Goal: Task Accomplishment & Management: Use online tool/utility

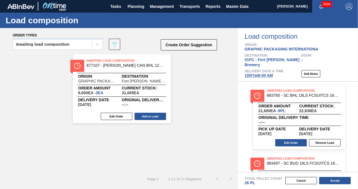
click at [212, 113] on div "Awaiting Load Composition 677107 - [PERSON_NAME] CAN BHL 12OZ TWNSTK 30/12 CAN …" at bounding box center [118, 89] width 237 height 69
click at [330, 184] on button "Accept" at bounding box center [334, 180] width 31 height 7
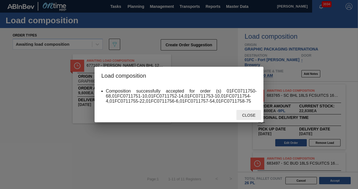
click at [253, 117] on span "Close" at bounding box center [248, 115] width 22 height 4
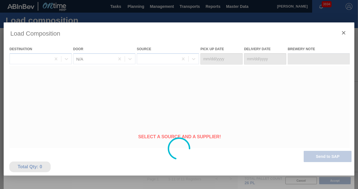
type Date "[DATE]"
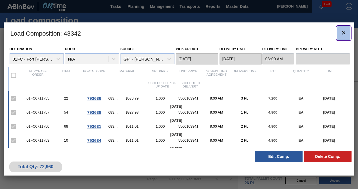
click at [341, 33] on icon "botão de ícone" at bounding box center [343, 33] width 7 height 7
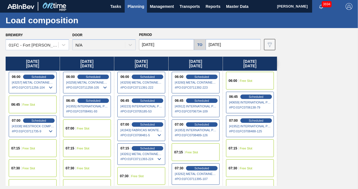
scroll to position [112, 0]
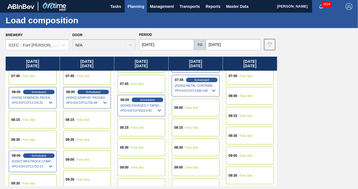
click at [89, 160] on span "Free Slot" at bounding box center [83, 159] width 13 height 3
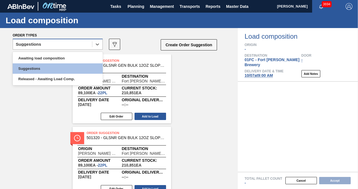
click at [47, 43] on div "Suggestions" at bounding box center [52, 44] width 79 height 8
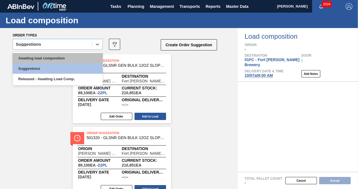
click at [38, 59] on div "Awaiting load composition" at bounding box center [58, 58] width 90 height 10
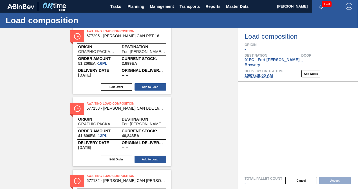
scroll to position [610, 0]
click at [141, 160] on button "Add to Load" at bounding box center [149, 159] width 31 height 7
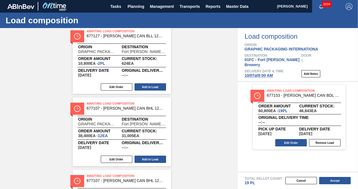
click at [150, 157] on button "Add to Load" at bounding box center [149, 159] width 31 height 7
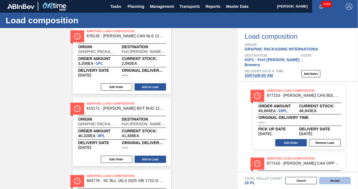
click at [328, 180] on button "Accept" at bounding box center [334, 180] width 31 height 7
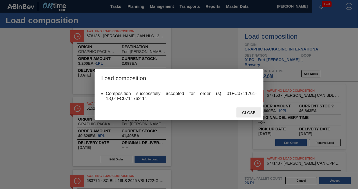
click at [251, 109] on div "Close" at bounding box center [248, 113] width 25 height 10
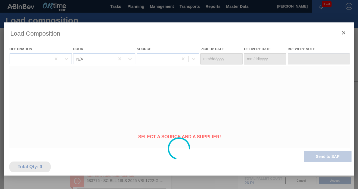
type Date "[DATE]"
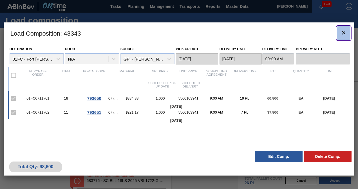
click at [345, 32] on icon "botão de ícone" at bounding box center [343, 33] width 7 height 7
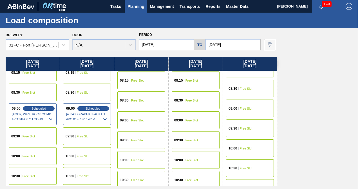
scroll to position [169, 0]
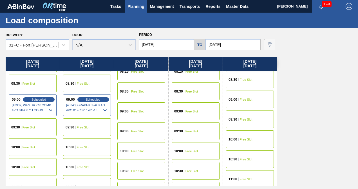
click at [36, 148] on div "10:00 Free Slot" at bounding box center [33, 148] width 48 height 18
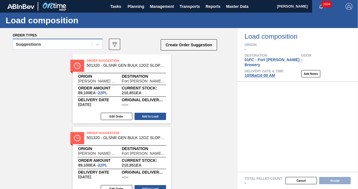
click at [58, 44] on div "Suggestions" at bounding box center [52, 44] width 79 height 8
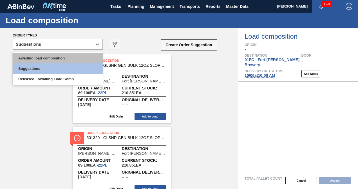
click at [46, 57] on div "Awaiting load composition" at bounding box center [58, 58] width 90 height 10
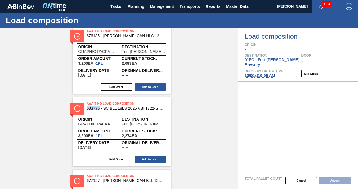
click at [117, 156] on div "Edit Order Add to Load" at bounding box center [120, 159] width 94 height 8
click at [117, 159] on button "Edit Order" at bounding box center [116, 159] width 31 height 7
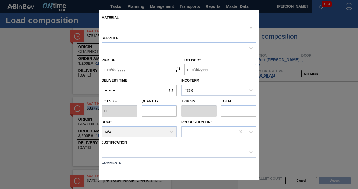
type input "3,200"
type input "1"
type input "0.042"
type input "3,200"
type up "[DATE]"
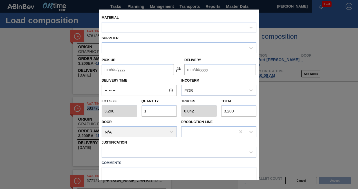
type input "[DATE]"
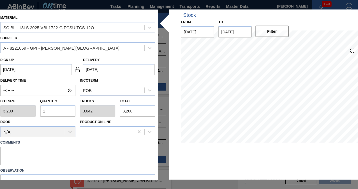
click at [59, 110] on input "1" at bounding box center [57, 111] width 35 height 11
type input "0"
type input "2"
type input "0.083"
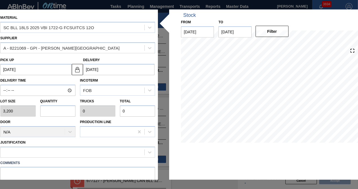
type input "6,400"
type input "2"
click at [82, 149] on div at bounding box center [73, 152] width 144 height 8
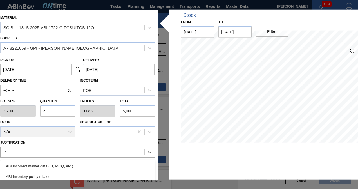
type input "inv"
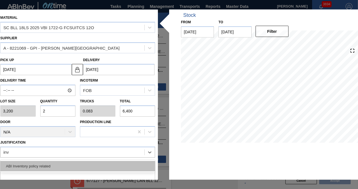
click at [82, 161] on div "ABI Inventory policy related" at bounding box center [77, 166] width 155 height 10
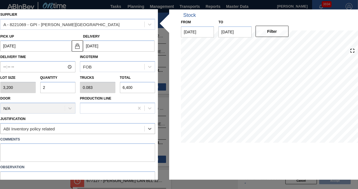
scroll to position [50, 0]
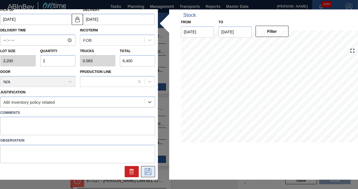
click at [142, 166] on button at bounding box center [148, 171] width 14 height 11
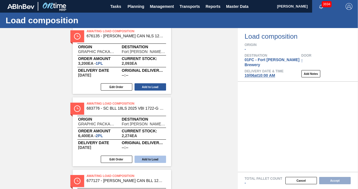
click at [153, 161] on button "Add to Load" at bounding box center [149, 159] width 31 height 7
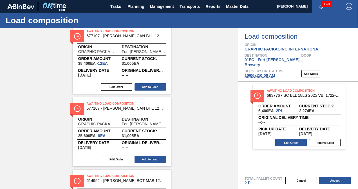
click at [158, 162] on button "Add to Load" at bounding box center [149, 159] width 31 height 7
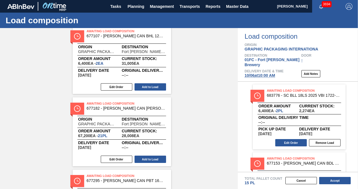
click at [153, 157] on button "Add to Load" at bounding box center [149, 159] width 31 height 7
click at [219, 62] on div "Awaiting Load Composition 677107 - [PERSON_NAME] CAN BHL 12OZ TWNSTK 30/12 CAN …" at bounding box center [118, 131] width 237 height 649
click at [111, 157] on button "Edit Order" at bounding box center [116, 159] width 31 height 7
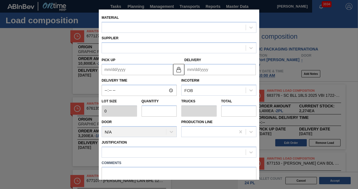
type input "3,200"
type input "1"
type input "0.038"
type input "3,200"
type up "[DATE]"
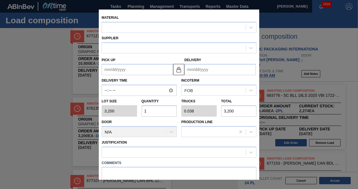
type input "[DATE]"
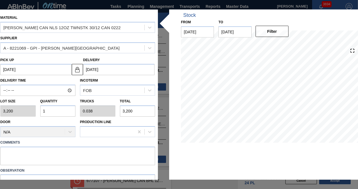
click at [55, 108] on input "1" at bounding box center [57, 111] width 35 height 11
type input "0"
type input "2"
type input "0.077"
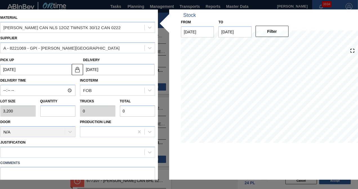
type input "6,400"
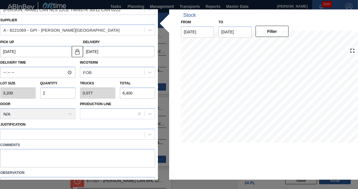
scroll to position [50, 0]
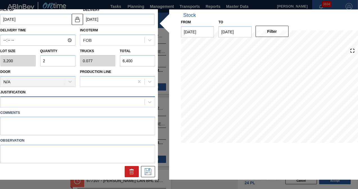
type input "2"
click at [49, 102] on div at bounding box center [73, 102] width 144 height 8
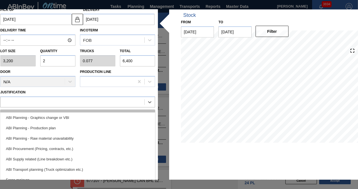
scroll to position [56, 0]
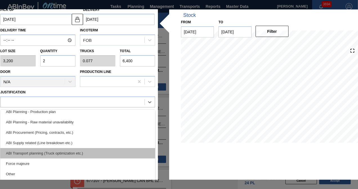
click at [58, 152] on div "ABI Transport planning (Truck optimization etc.)" at bounding box center [77, 153] width 155 height 10
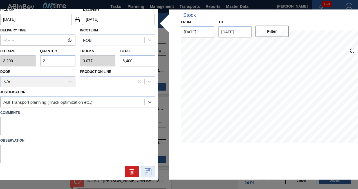
click at [147, 172] on icon at bounding box center [147, 172] width 9 height 7
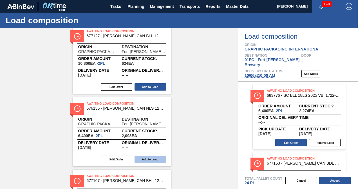
click at [149, 162] on button "Add to Load" at bounding box center [149, 159] width 31 height 7
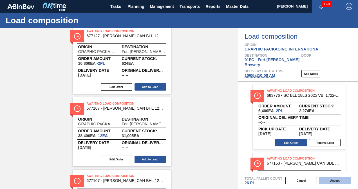
click at [336, 183] on button "Accept" at bounding box center [334, 180] width 31 height 7
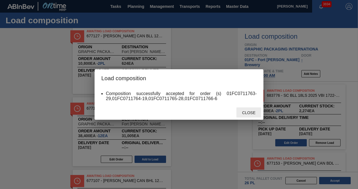
click at [255, 111] on div "Close" at bounding box center [248, 113] width 25 height 10
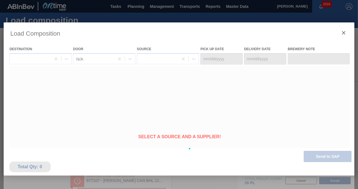
type Date "[DATE]"
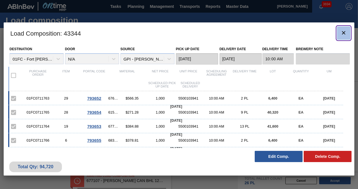
click at [341, 33] on icon "botão de ícone" at bounding box center [343, 33] width 7 height 7
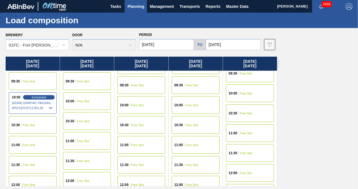
scroll to position [253, 0]
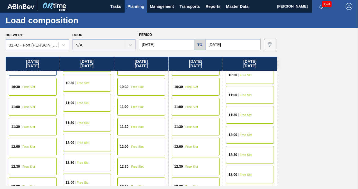
click at [30, 105] on span "Free Slot" at bounding box center [28, 106] width 13 height 3
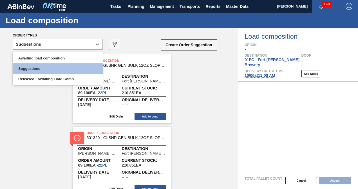
click at [52, 46] on div "Suggestions" at bounding box center [52, 44] width 79 height 8
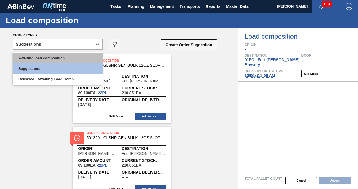
click at [38, 58] on div "Awaiting load composition" at bounding box center [58, 58] width 90 height 10
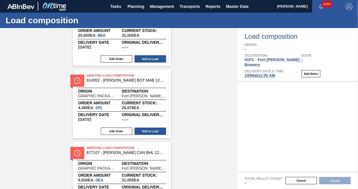
scroll to position [604, 0]
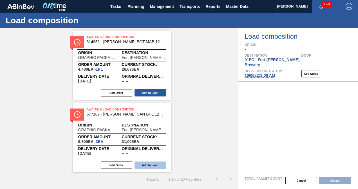
click at [144, 164] on button "Add to Load" at bounding box center [149, 165] width 31 height 7
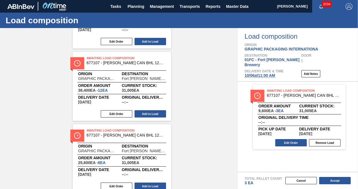
scroll to position [309, 0]
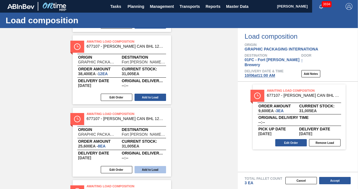
click at [147, 169] on button "Add to Load" at bounding box center [149, 169] width 31 height 7
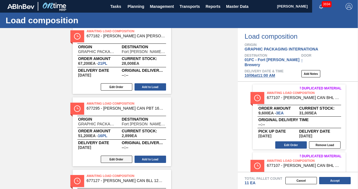
click at [121, 159] on button "Edit Order" at bounding box center [116, 159] width 31 height 7
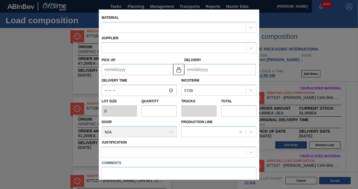
type input "3,200"
type input "16"
type input "0.615"
type input "51,200"
type up "[DATE]"
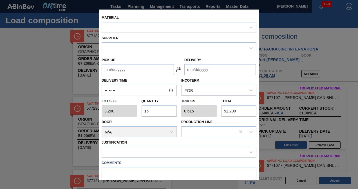
type input "[DATE]"
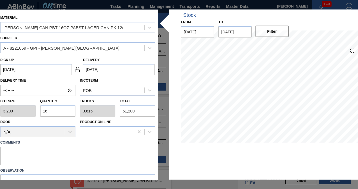
click at [55, 112] on input "16" at bounding box center [57, 111] width 35 height 11
type input "1"
type input "0.038"
type input "3,200"
type input "17"
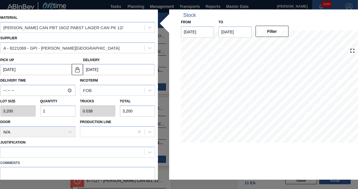
type input "0.654"
type input "54,400"
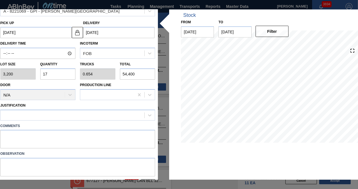
scroll to position [50, 0]
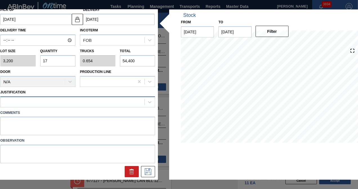
type input "17"
click at [73, 100] on div at bounding box center [73, 102] width 144 height 8
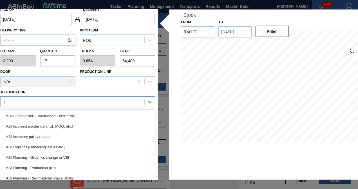
type input "inv"
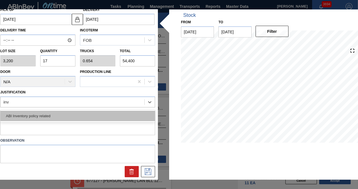
click at [73, 114] on div "ABI Inventory policy related" at bounding box center [77, 116] width 155 height 10
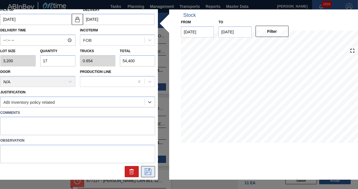
click at [143, 173] on icon at bounding box center [147, 172] width 9 height 7
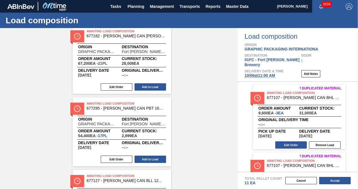
click at [154, 154] on div "Awaiting Load Composition 677295 - [PERSON_NAME] CAN PBT 16OZ PABST LAGER CAN P…" at bounding box center [122, 132] width 98 height 69
click at [157, 159] on button "Add to Load" at bounding box center [149, 159] width 31 height 7
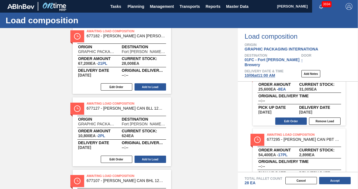
scroll to position [83, 0]
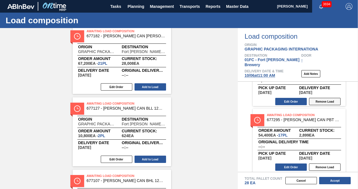
click at [316, 164] on button "Remove Load" at bounding box center [324, 167] width 31 height 7
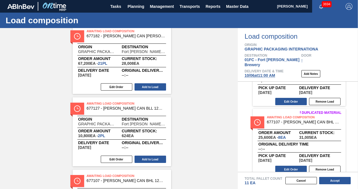
click at [191, 92] on div "Awaiting Load Composition 677107 - [PERSON_NAME] CAN BHL 12OZ TWNSTK 30/12 CAN …" at bounding box center [118, 169] width 237 height 432
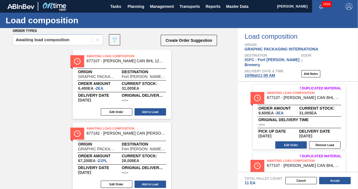
scroll to position [0, 0]
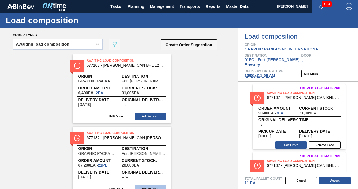
click at [153, 117] on button "Add to Load" at bounding box center [149, 116] width 31 height 7
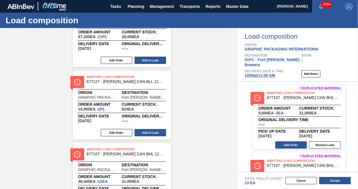
scroll to position [141, 0]
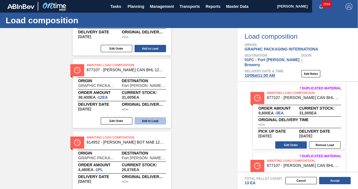
click at [150, 120] on button "Add to Load" at bounding box center [149, 120] width 31 height 7
click at [206, 63] on div "Awaiting Load Composition 677182 - [PERSON_NAME] CAN [PERSON_NAME] 16OZ REVISED…" at bounding box center [118, 57] width 237 height 287
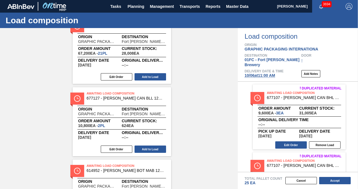
scroll to position [0, 0]
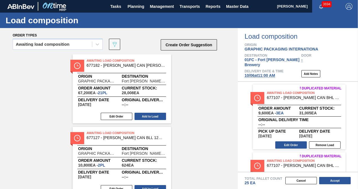
click at [187, 40] on button "Create Order Suggestion" at bounding box center [188, 44] width 56 height 11
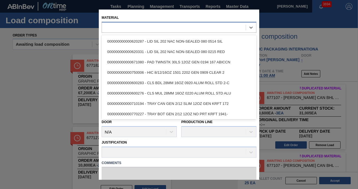
click at [142, 25] on div at bounding box center [174, 27] width 144 height 8
paste input "615460"
type input "615460"
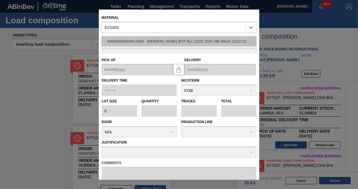
click at [142, 42] on div "000000000000615460 - [PERSON_NAME] BOT BLL 12OZ 2025 VBI SNUG 12/12 12" at bounding box center [178, 41] width 155 height 10
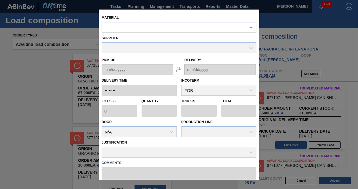
type input "4,480"
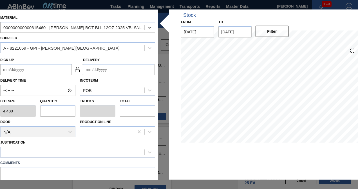
click at [42, 111] on input "text" at bounding box center [57, 111] width 35 height 11
type input "1"
type input "0.038"
type input "4,480"
type input "1"
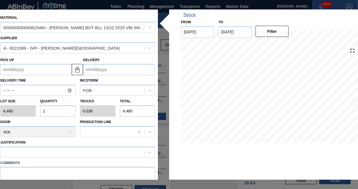
click at [110, 70] on input "Delivery" at bounding box center [118, 69] width 71 height 11
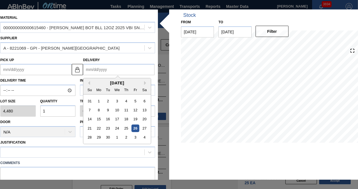
click at [93, 82] on div "[DATE]" at bounding box center [116, 83] width 67 height 5
click at [144, 83] on button "Next Month" at bounding box center [146, 83] width 4 height 4
click at [98, 111] on div "6" at bounding box center [99, 111] width 8 height 8
type up "[DATE]"
type input "[DATE]"
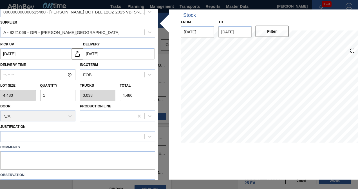
scroll to position [28, 0]
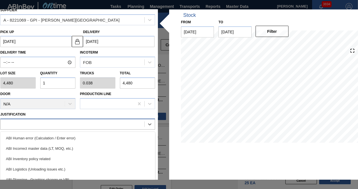
click at [63, 125] on div at bounding box center [73, 124] width 144 height 8
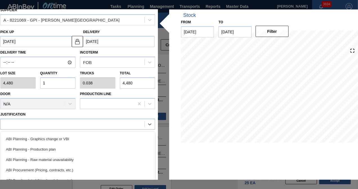
scroll to position [84, 0]
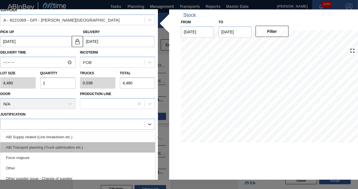
click at [56, 151] on div "ABI Transport planning (Truck optimization etc.)" at bounding box center [77, 147] width 155 height 10
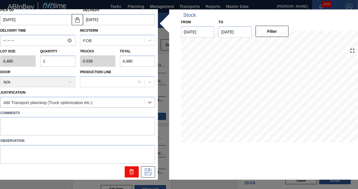
scroll to position [50, 0]
click at [147, 170] on icon at bounding box center [147, 172] width 9 height 7
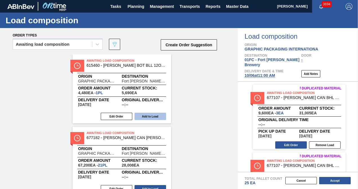
click at [153, 117] on button "Add to Load" at bounding box center [149, 116] width 31 height 7
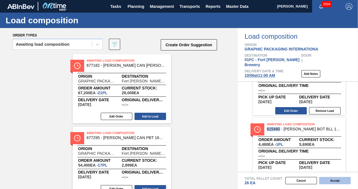
click at [322, 184] on button "Accept" at bounding box center [334, 180] width 31 height 7
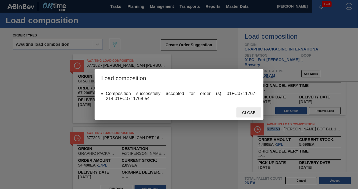
click at [254, 112] on span "Close" at bounding box center [248, 113] width 22 height 4
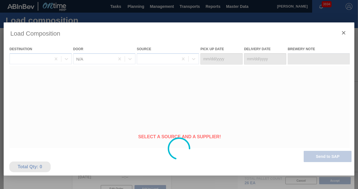
type Date "[DATE]"
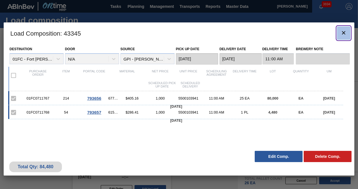
click at [341, 33] on icon "botão de ícone" at bounding box center [343, 33] width 7 height 7
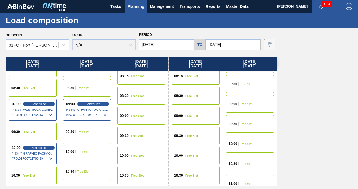
scroll to position [169, 0]
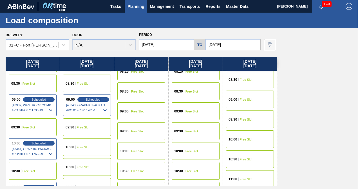
click at [192, 114] on div "09:00 Free Slot" at bounding box center [195, 112] width 48 height 18
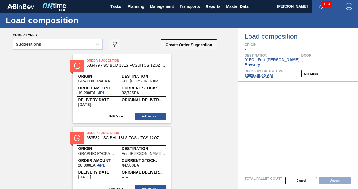
click at [42, 44] on div "Suggestions" at bounding box center [52, 44] width 79 height 8
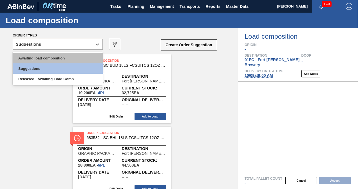
click at [36, 55] on div "Awaiting load composition" at bounding box center [58, 58] width 90 height 10
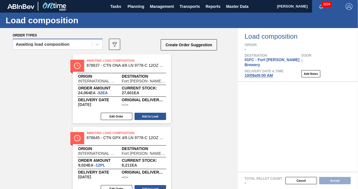
click at [29, 46] on div "Awaiting load composition" at bounding box center [43, 44] width 54 height 4
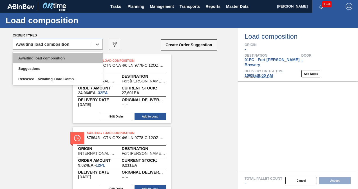
click at [31, 55] on div "Awaiting load composition" at bounding box center [58, 58] width 90 height 10
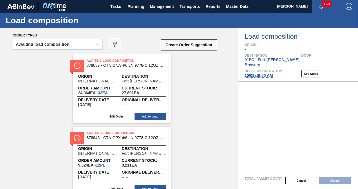
scroll to position [320, 0]
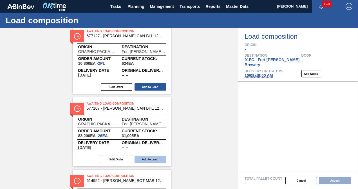
click at [147, 161] on button "Add to Load" at bounding box center [149, 159] width 31 height 7
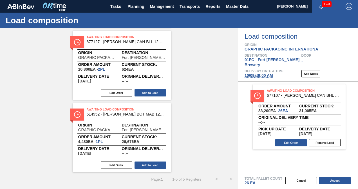
scroll to position [169, 0]
click at [332, 183] on button "Accept" at bounding box center [334, 180] width 31 height 7
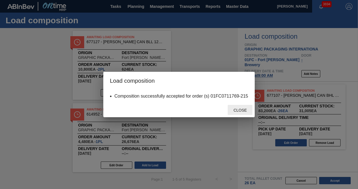
click at [235, 110] on span "Close" at bounding box center [240, 110] width 22 height 4
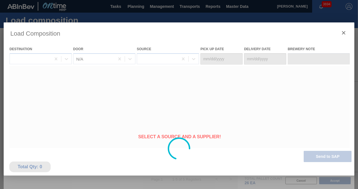
type Date "[DATE]"
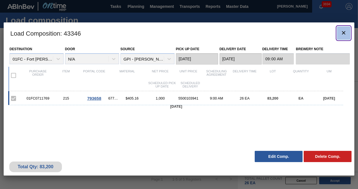
click at [347, 33] on button "botão de ícone" at bounding box center [342, 32] width 13 height 13
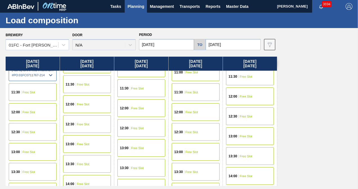
scroll to position [306, 0]
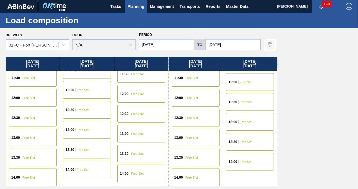
click at [28, 96] on span "Free Slot" at bounding box center [28, 97] width 13 height 3
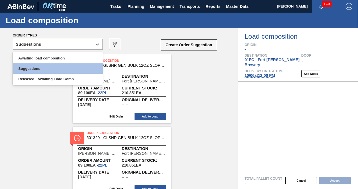
click at [33, 44] on div "Suggestions" at bounding box center [28, 44] width 25 height 4
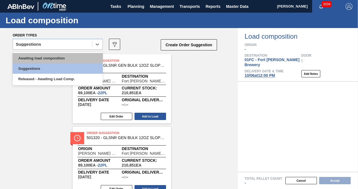
click at [33, 55] on div "Awaiting load composition" at bounding box center [58, 58] width 90 height 10
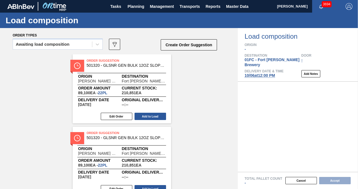
scroll to position [682, 0]
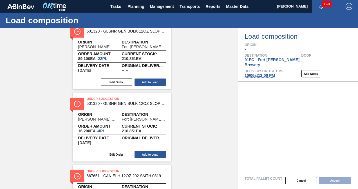
scroll to position [0, 0]
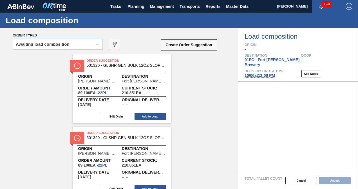
drag, startPoint x: 42, startPoint y: 46, endPoint x: 42, endPoint y: 49, distance: 3.7
click at [42, 46] on div "Awaiting load composition" at bounding box center [43, 44] width 54 height 4
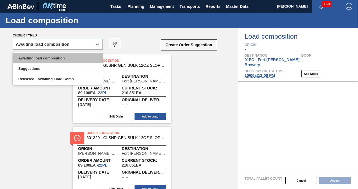
click at [40, 57] on div "Awaiting load composition" at bounding box center [58, 58] width 90 height 10
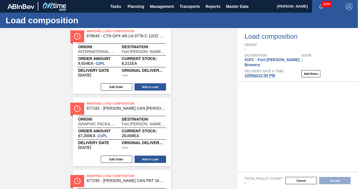
scroll to position [247, 0]
click at [123, 159] on button "Edit Order" at bounding box center [116, 159] width 31 height 7
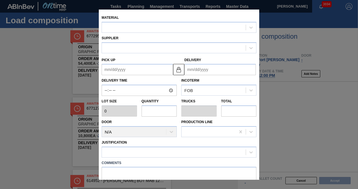
type input "5,400"
type input "2"
type input "0.077"
type input "10,800"
type up "[DATE]"
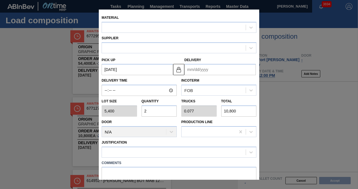
type input "[DATE]"
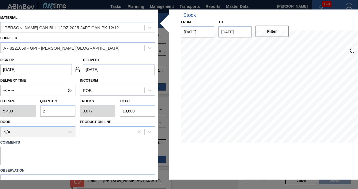
click at [50, 111] on input "2" at bounding box center [57, 111] width 35 height 11
type input "0"
type input "3"
type input "0.115"
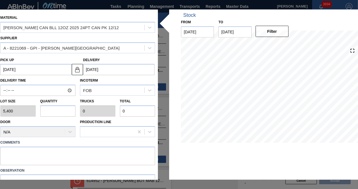
type input "16,200"
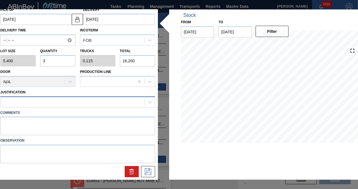
type input "3"
click at [72, 100] on div at bounding box center [73, 102] width 144 height 8
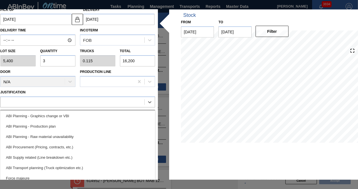
scroll to position [84, 0]
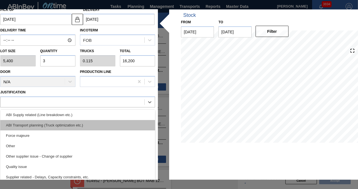
click at [57, 128] on div "ABI Transport planning (Truck optimization etc.)" at bounding box center [77, 125] width 155 height 10
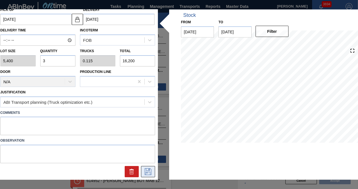
click at [145, 169] on icon at bounding box center [147, 172] width 9 height 7
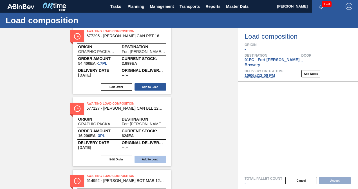
click at [145, 157] on button "Add to Load" at bounding box center [149, 159] width 31 height 7
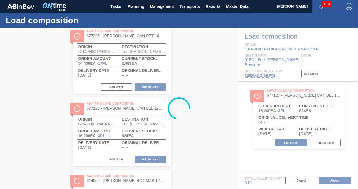
scroll to position [96, 0]
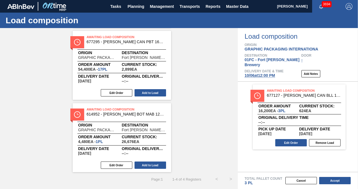
click at [183, 123] on div "Awaiting Load Composition 677182 - [PERSON_NAME] CAN [PERSON_NAME] 16OZ REVISED…" at bounding box center [118, 65] width 237 height 214
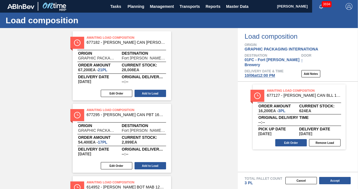
scroll to position [0, 0]
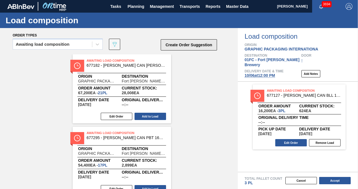
click at [191, 42] on button "Create Order Suggestion" at bounding box center [188, 44] width 56 height 11
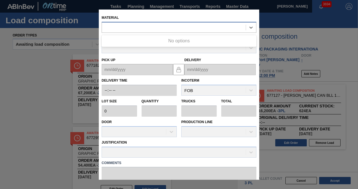
click at [149, 26] on div at bounding box center [174, 27] width 144 height 8
type input "677099"
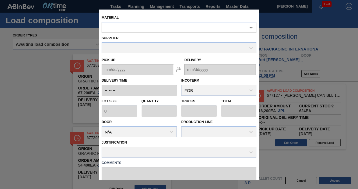
scroll to position [50, 0]
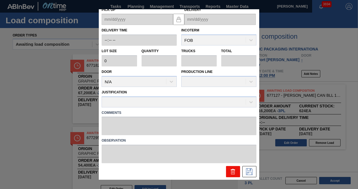
click at [233, 170] on icon at bounding box center [232, 170] width 4 height 1
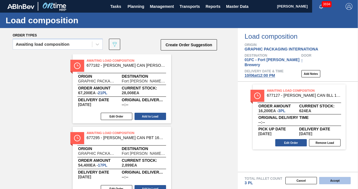
click at [340, 180] on button "Accept" at bounding box center [334, 180] width 31 height 7
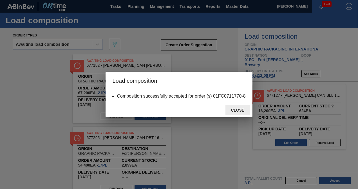
click at [239, 110] on span "Close" at bounding box center [237, 110] width 22 height 4
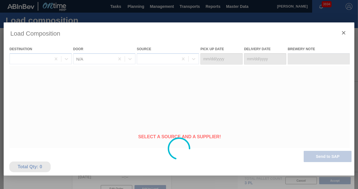
type Date "[DATE]"
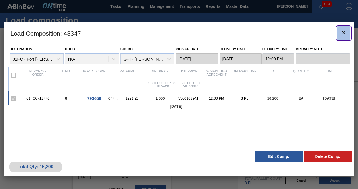
click at [344, 35] on icon "botão de ícone" at bounding box center [343, 33] width 7 height 7
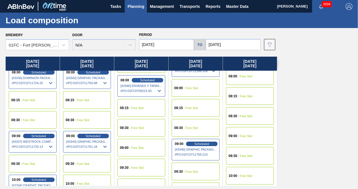
scroll to position [169, 0]
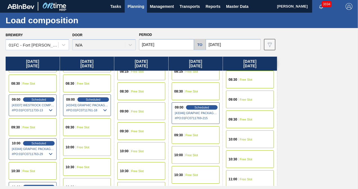
click at [88, 146] on span "Free Slot" at bounding box center [83, 147] width 13 height 3
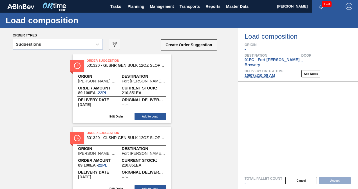
click at [52, 44] on div "Suggestions" at bounding box center [52, 44] width 79 height 8
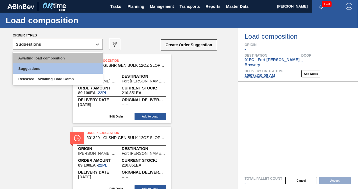
click at [39, 59] on div "Awaiting load composition" at bounding box center [58, 58] width 90 height 10
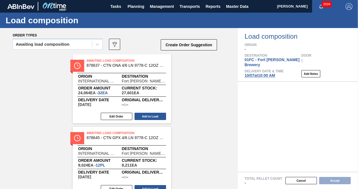
scroll to position [247, 0]
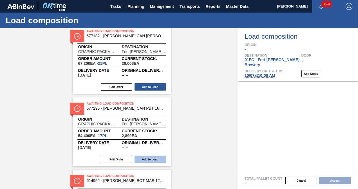
click at [151, 159] on button "Add to Load" at bounding box center [149, 159] width 31 height 7
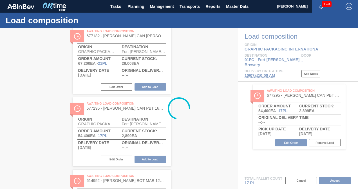
scroll to position [96, 0]
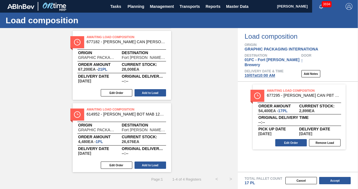
click at [60, 96] on div "Awaiting Load Composition 683481 - SC BUD 24LS FCSUITCS 12OZ HULK HANDLE 09 Ori…" at bounding box center [118, 65] width 237 height 214
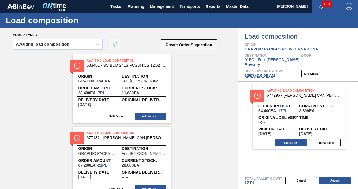
click at [42, 47] on div "Awaiting load composition" at bounding box center [52, 44] width 79 height 8
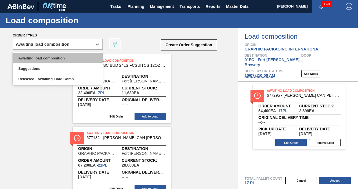
click at [38, 56] on div "Awaiting load composition" at bounding box center [58, 58] width 90 height 10
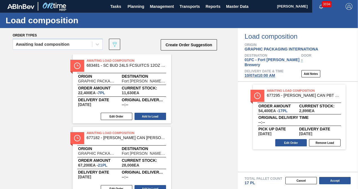
click at [32, 75] on div "Awaiting Load Composition 683481 - SC BUD 24LS FCSUITCS 12OZ HULK HANDLE 09 Ori…" at bounding box center [118, 162] width 237 height 214
click at [186, 51] on div "Create Order Suggestion" at bounding box center [189, 46] width 56 height 15
click at [185, 40] on button "Create Order Suggestion" at bounding box center [188, 44] width 56 height 11
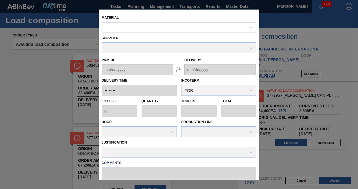
click at [178, 26] on div at bounding box center [174, 27] width 144 height 8
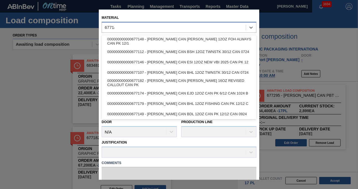
type input "677143"
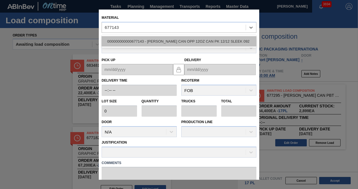
click at [174, 43] on div "000000000000677143 - [PERSON_NAME] CAN OPP 12OZ CAN PK 12/12 SLEEK 092" at bounding box center [178, 41] width 155 height 10
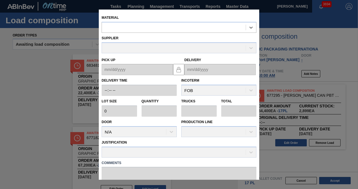
type input "5,400"
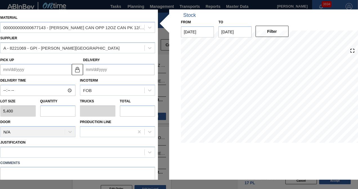
click at [55, 110] on input "text" at bounding box center [57, 111] width 35 height 11
type input "2"
type input "0.077"
type input "10,800"
type input "0"
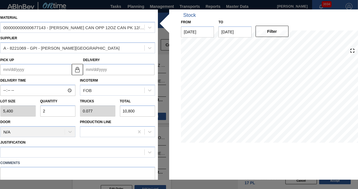
type input "0"
type input "8"
type input "0.308"
type input "43,200"
type input "8"
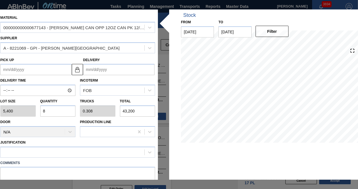
click at [92, 71] on input "Delivery" at bounding box center [118, 69] width 71 height 11
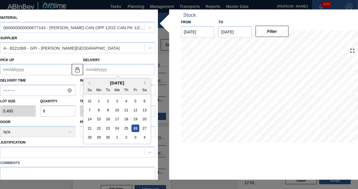
type input "1"
type up "[DATE]"
type input "10"
type up "[DATE]"
type input "10/7"
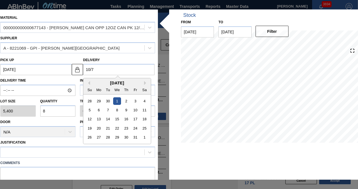
type up "[DATE]"
click at [105, 112] on div "7" at bounding box center [108, 111] width 8 height 8
type input "[DATE]"
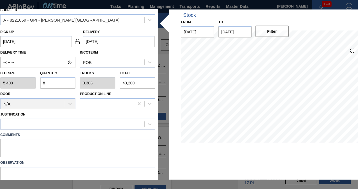
scroll to position [50, 0]
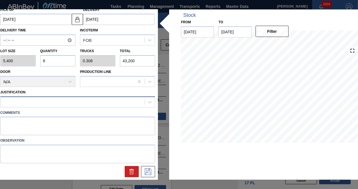
click at [71, 101] on div at bounding box center [73, 102] width 144 height 8
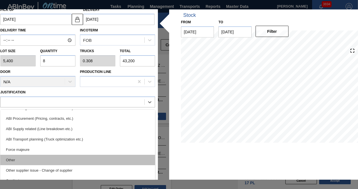
scroll to position [84, 0]
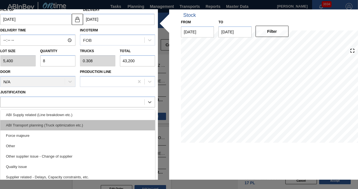
click at [60, 125] on div "ABI Transport planning (Truck optimization etc.)" at bounding box center [77, 125] width 155 height 10
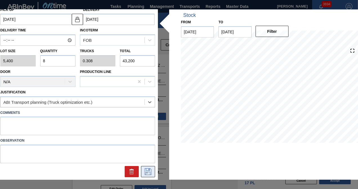
click at [148, 169] on icon at bounding box center [147, 172] width 9 height 7
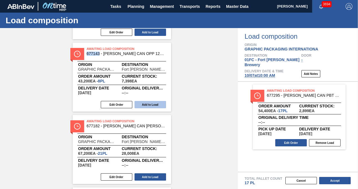
click at [146, 107] on button "Add to Load" at bounding box center [149, 104] width 31 height 7
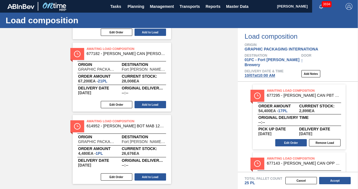
click at [211, 82] on div "Awaiting Load Composition 683481 - SC BUD 24LS FCSUITCS 12OZ HULK HANDLE 09 Ori…" at bounding box center [118, 77] width 237 height 214
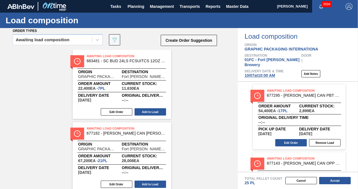
scroll to position [0, 0]
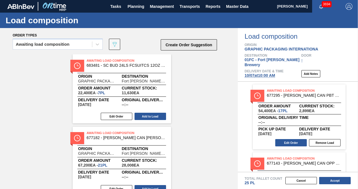
click at [177, 45] on button "Create Order Suggestion" at bounding box center [188, 44] width 56 height 11
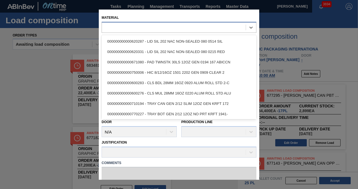
click at [139, 24] on div at bounding box center [174, 27] width 144 height 8
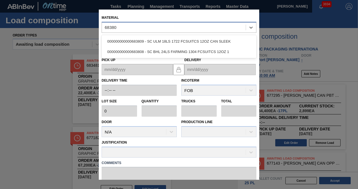
type input "683809"
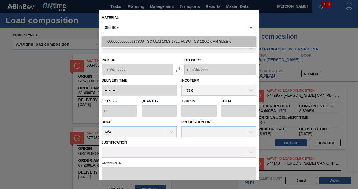
click at [147, 44] on div "000000000000683809 - SC ULM 18LS 1722 FCSUITCS 12OZ CAN SLEEK" at bounding box center [178, 41] width 155 height 10
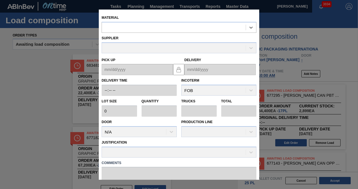
type input "3,200"
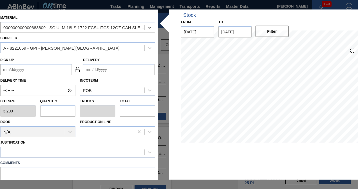
click at [102, 69] on input "Delivery" at bounding box center [118, 69] width 71 height 11
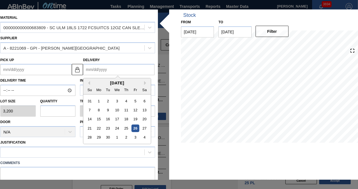
type input "1"
type up "[DATE]"
type input "10"
type up "[DATE]"
type input "10/6"
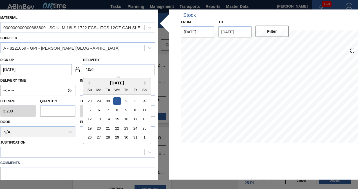
type up "[DATE]"
type input "10/6"
click at [105, 110] on div "7" at bounding box center [108, 111] width 8 height 8
type up "[DATE]"
type input "[DATE]"
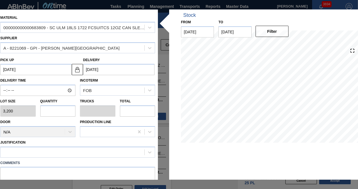
click at [46, 106] on input "text" at bounding box center [57, 111] width 35 height 11
type input "1"
type input "0.038"
type input "3,200"
type input "1"
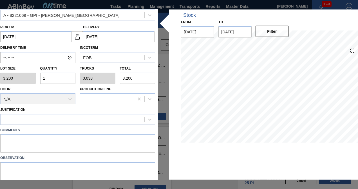
scroll to position [50, 0]
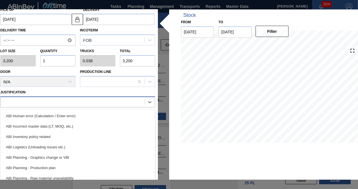
click at [60, 101] on div at bounding box center [73, 102] width 144 height 8
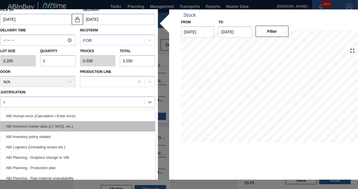
type input "inv"
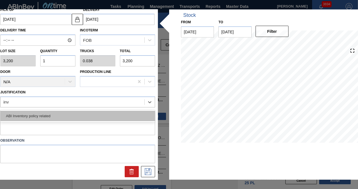
click at [61, 118] on div "ABI Inventory policy related" at bounding box center [77, 116] width 155 height 10
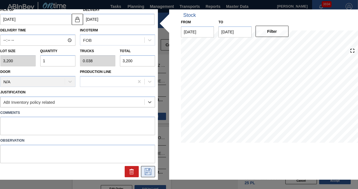
click at [150, 170] on icon at bounding box center [147, 172] width 9 height 7
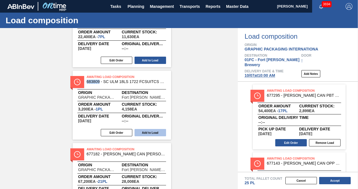
click at [148, 135] on button "Add to Load" at bounding box center [149, 132] width 31 height 7
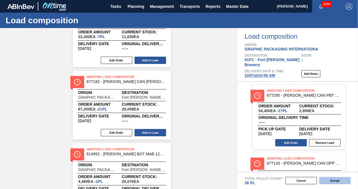
click at [337, 183] on button "Accept" at bounding box center [334, 180] width 31 height 7
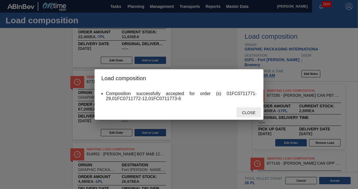
click at [248, 112] on span "Close" at bounding box center [248, 113] width 22 height 4
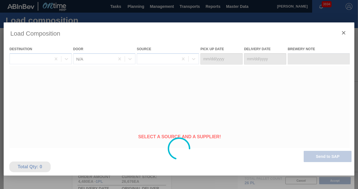
type Date "[DATE]"
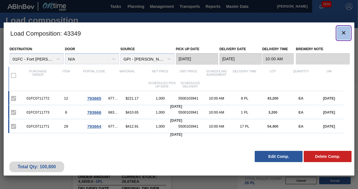
click at [343, 32] on icon "botão de ícone" at bounding box center [342, 32] width 3 height 3
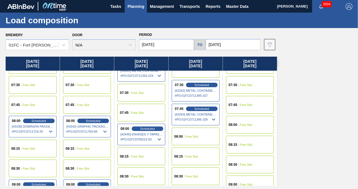
scroll to position [112, 0]
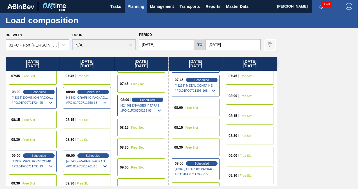
click at [143, 169] on div "09:00 Free Slot" at bounding box center [141, 168] width 48 height 18
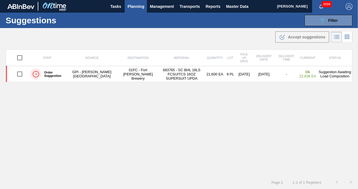
scroll to position [2, 0]
click at [323, 19] on icon "089F7B8B-B2A5-4AFE-B5C0-19BA573D28AC" at bounding box center [322, 20] width 7 height 7
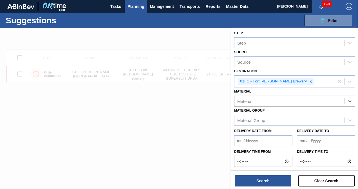
click at [274, 99] on div "Material" at bounding box center [289, 102] width 110 height 8
paste input "615171"
type input "615171"
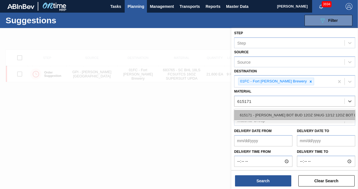
click at [275, 114] on div "615171 - [PERSON_NAME] BOT BUD 12OZ SNUG 12/12 12OZ BOT 09" at bounding box center [294, 115] width 121 height 10
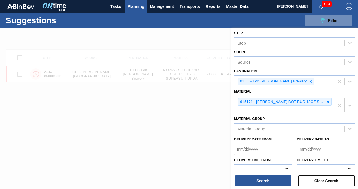
click at [258, 108] on div "615171 - [PERSON_NAME] BOT BUD 12OZ SNUG 12/12 12OZ BOT 09" at bounding box center [284, 105] width 100 height 19
paste input "677153"
type input "677153"
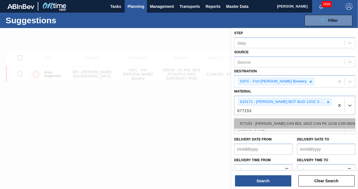
click at [259, 121] on div "677153 - [PERSON_NAME] CAN BDL 16OZ CAN PK 12/16 CAN 0924" at bounding box center [294, 124] width 121 height 10
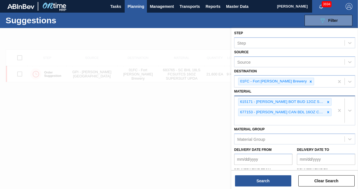
click at [281, 120] on div "615171 - CARR BOT BUD 12OZ SNUG 12/12 12OZ BOT 09 677153 - CARR CAN BDL 16OZ CA…" at bounding box center [284, 110] width 100 height 29
paste input "676470"
type input "676470"
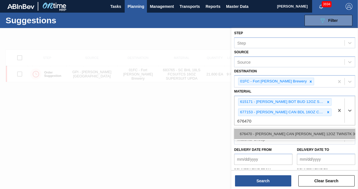
click at [264, 132] on div "676470 - CARR CAN BUD 12OZ TWNSTK 30/12 CAN 0922" at bounding box center [294, 134] width 121 height 10
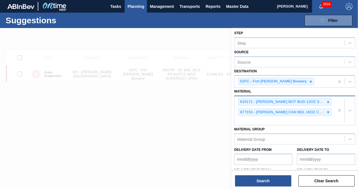
click at [291, 121] on div "615171 - CARR BOT BUD 12OZ SNUG 12/12 12OZ BOT 09 677153 - CARR CAN BDL 16OZ CA…" at bounding box center [284, 110] width 100 height 29
paste input "677099"
type input "677099"
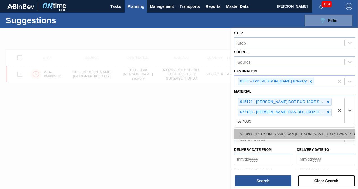
click at [273, 135] on div "677099 - CARR CAN BUD 12OZ TWNSTK 30/12 CAN 0724" at bounding box center [294, 134] width 121 height 10
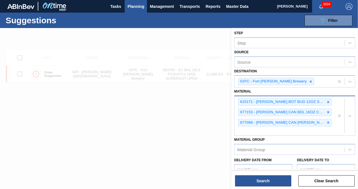
click at [270, 131] on div "615171 - CARR BOT BUD 12OZ SNUG 12/12 12OZ BOT 09 677153 - CARR CAN BDL 16OZ CA…" at bounding box center [284, 115] width 100 height 39
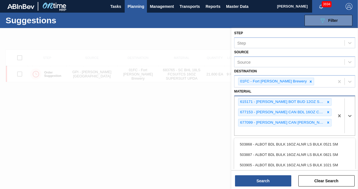
paste input "677182"
type input "677182"
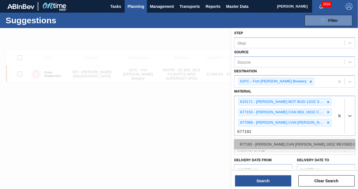
click at [260, 141] on div "677182 - [PERSON_NAME] CAN [PERSON_NAME] 16OZ REVISED CALLOUT CAN PK" at bounding box center [294, 144] width 121 height 10
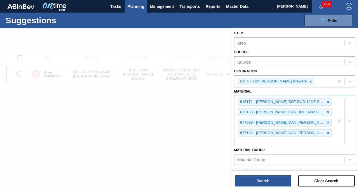
click at [274, 142] on div "615171 - CARR BOT BUD 12OZ SNUG 12/12 12OZ BOT 09 677153 - CARR CAN BDL 16OZ CA…" at bounding box center [284, 121] width 100 height 50
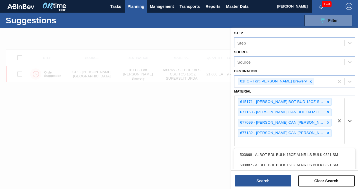
paste input "676135"
type input "676135"
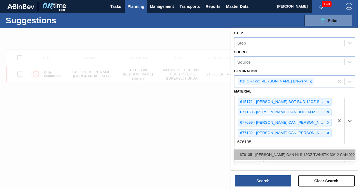
click at [270, 156] on div "676135 - [PERSON_NAME] CAN NLS 12OZ TWNSTK 30/12 CAN 0222" at bounding box center [294, 155] width 121 height 10
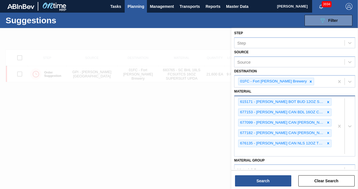
click at [259, 152] on div "615171 - CARR BOT BUD 12OZ SNUG 12/12 12OZ BOT 09 677153 - CARR CAN BDL 16OZ CA…" at bounding box center [284, 126] width 100 height 60
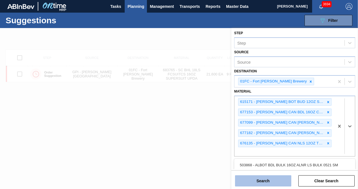
paste input "677143"
type input "677143"
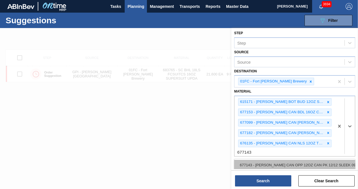
click at [256, 161] on div "677143 - [PERSON_NAME] CAN OPP 12OZ CAN PK 12/12 SLEEK 092" at bounding box center [294, 165] width 121 height 10
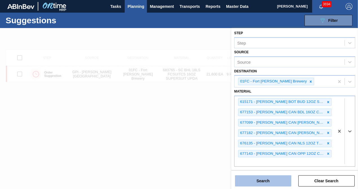
click at [261, 182] on button "Search" at bounding box center [263, 181] width 56 height 11
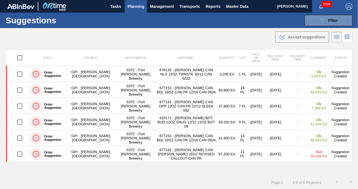
click at [146, 40] on div ".b{fill:var(--color-action-default)} Accept suggestions" at bounding box center [179, 36] width 358 height 16
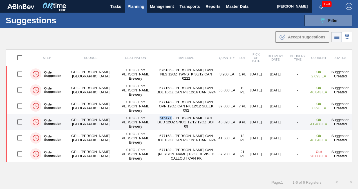
click at [22, 121] on input "checkbox" at bounding box center [20, 122] width 12 height 12
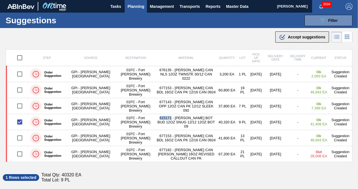
click at [292, 36] on span "Accept suggestions" at bounding box center [306, 37] width 37 height 4
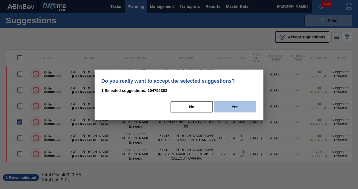
click at [240, 103] on button "Yes" at bounding box center [235, 106] width 42 height 11
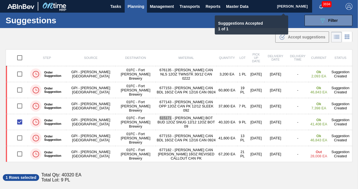
checkbox input "false"
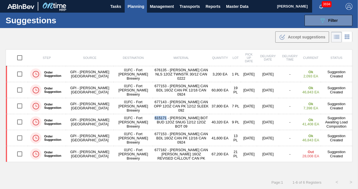
click at [173, 43] on div ".b{fill:var(--color-action-default)} Accept suggestions" at bounding box center [179, 36] width 358 height 16
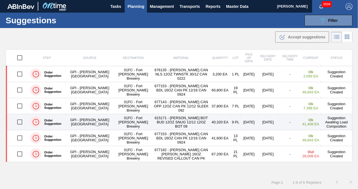
drag, startPoint x: 18, startPoint y: 89, endPoint x: 19, endPoint y: 115, distance: 26.5
click at [18, 89] on input "checkbox" at bounding box center [20, 90] width 12 height 12
checkbox input "true"
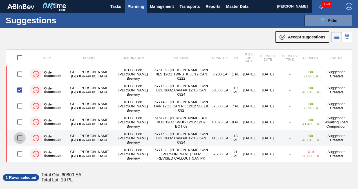
click at [17, 137] on input "checkbox" at bounding box center [20, 138] width 12 height 12
checkbox input "true"
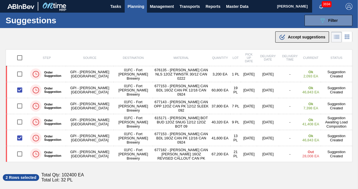
click at [283, 33] on button ".b{fill:var(--color-action-default)} Accept suggestions" at bounding box center [302, 36] width 54 height 11
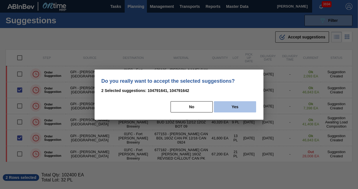
click at [234, 105] on button "Yes" at bounding box center [235, 106] width 42 height 11
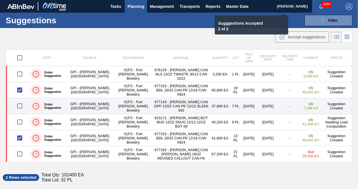
checkbox input "false"
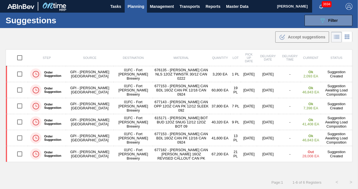
click at [228, 44] on main "Tasks Planning Management Transports Reports Master Data Christina Carrig 3694 …" at bounding box center [179, 94] width 358 height 189
click at [192, 48] on main "Tasks Planning Management Transports Reports Master Data Christina Carrig 3694 …" at bounding box center [179, 94] width 358 height 189
click at [317, 23] on button "089F7B8B-B2A5-4AFE-B5C0-19BA573D28AC Filter" at bounding box center [328, 20] width 48 height 11
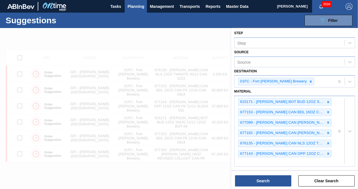
click at [193, 27] on div "Suggestions 089F7B8B-B2A5-4AFE-B5C0-19BA573D28AC Filter Step Step Source Source…" at bounding box center [179, 20] width 358 height 15
click at [262, 160] on div "615171 - CARR BOT BUD 12OZ SNUG 12/12 12OZ BOT 09 677153 - CARR CAN BDL 16OZ CA…" at bounding box center [284, 131] width 100 height 70
paste input "676470"
type input "676470"
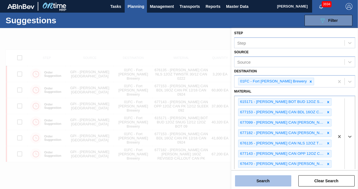
click at [257, 180] on button "Search" at bounding box center [263, 181] width 56 height 11
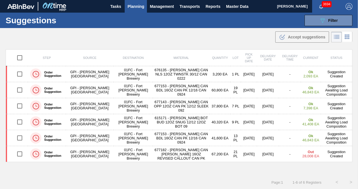
click at [178, 41] on div ".b{fill:var(--color-action-default)} Accept suggestions" at bounding box center [179, 36] width 358 height 16
click at [225, 37] on div ".b{fill:var(--color-action-default)} Accept suggestions" at bounding box center [179, 36] width 358 height 16
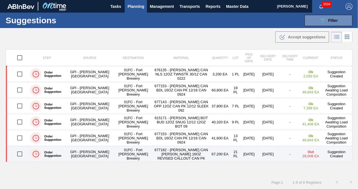
click at [22, 152] on input "checkbox" at bounding box center [20, 154] width 12 height 12
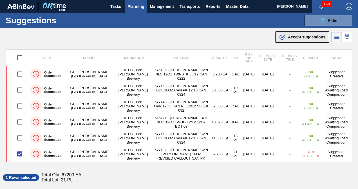
click at [282, 33] on button ".b{fill:var(--color-action-default)} Accept suggestions" at bounding box center [302, 36] width 54 height 11
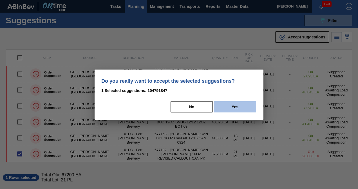
click at [230, 107] on button "Yes" at bounding box center [235, 106] width 42 height 11
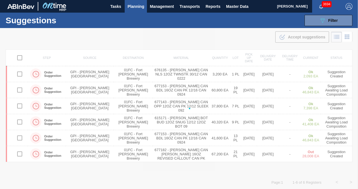
checkbox input "false"
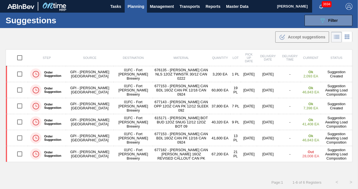
click at [220, 41] on div ".b{fill:var(--color-action-default)} Accept suggestions" at bounding box center [179, 36] width 358 height 16
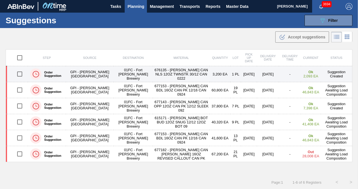
click at [17, 74] on input "checkbox" at bounding box center [20, 74] width 12 height 12
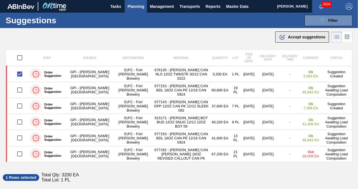
click at [284, 42] on button ".b{fill:var(--color-action-default)} Accept suggestions" at bounding box center [302, 36] width 54 height 11
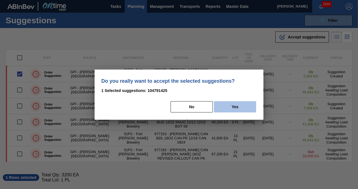
click at [223, 105] on button "Yes" at bounding box center [235, 106] width 42 height 11
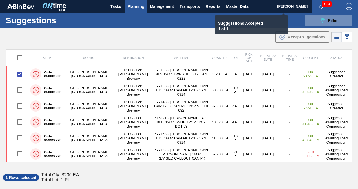
checkbox input "false"
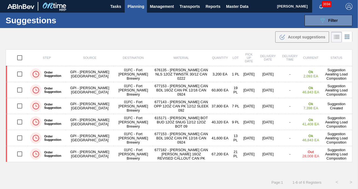
click at [212, 33] on div ".b{fill:var(--color-action-default)} Accept suggestions" at bounding box center [179, 36] width 358 height 16
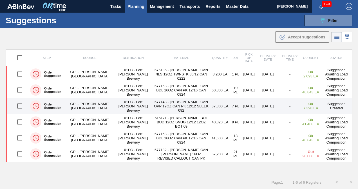
click at [19, 104] on input "checkbox" at bounding box center [20, 106] width 12 height 12
checkbox input "true"
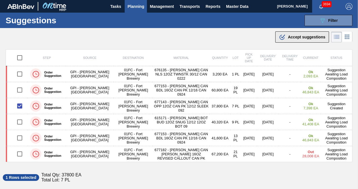
click at [307, 40] on div ".b{fill:var(--color-action-default)} Accept suggestions" at bounding box center [302, 37] width 46 height 7
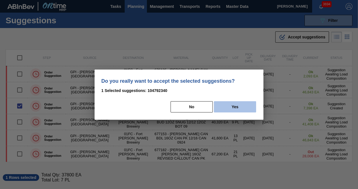
click at [235, 108] on button "Yes" at bounding box center [235, 106] width 42 height 11
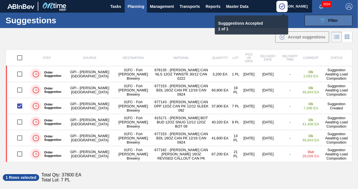
click at [324, 24] on button "089F7B8B-B2A5-4AFE-B5C0-19BA573D28AC Filter" at bounding box center [328, 20] width 48 height 11
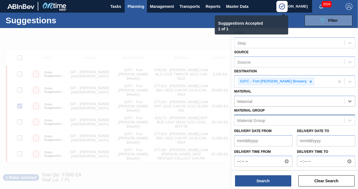
paste input "677295"
type input "677295"
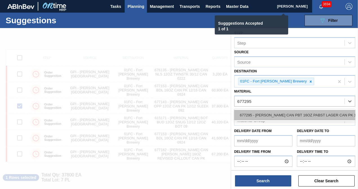
click at [303, 117] on div "677295 - [PERSON_NAME] CAN PBT 16OZ PABST LAGER CAN PK 12/" at bounding box center [294, 115] width 121 height 10
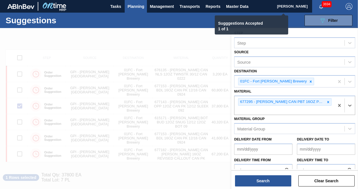
checkbox input "false"
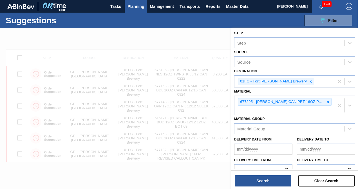
click at [274, 110] on div "677295 - [PERSON_NAME] CAN PBT 16OZ PABST LAGER CAN PK 12/" at bounding box center [284, 105] width 100 height 19
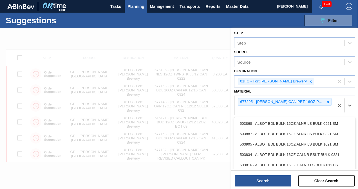
paste input "677107"
type input "677107"
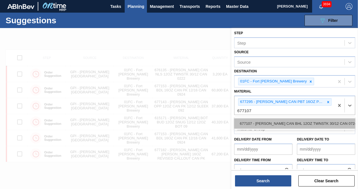
click at [271, 120] on div "677107 - [PERSON_NAME] CAN BHL 12OZ TWNSTK 30/12 CAN 0724" at bounding box center [294, 124] width 121 height 10
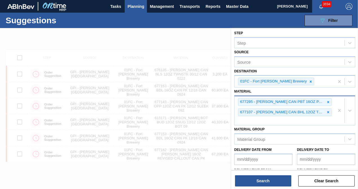
click at [258, 121] on div "677295 - CARR CAN PBT 16OZ PABST LAGER CAN PK 12/ 677107 - CARR CAN BHL 12OZ TW…" at bounding box center [284, 110] width 100 height 29
paste input "677127"
type input "677127"
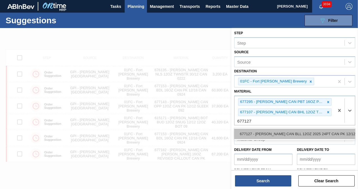
click at [257, 136] on div "677127 - [PERSON_NAME] CAN BLL 12OZ 2025 24PT CAN PK 12/12" at bounding box center [294, 134] width 121 height 10
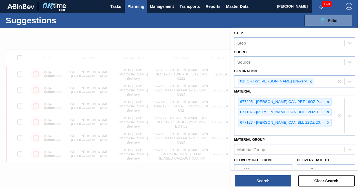
click at [248, 129] on div "677295 - CARR CAN PBT 16OZ PABST LAGER CAN PK 12/ 677107 - CARR CAN BHL 12OZ TW…" at bounding box center [284, 115] width 100 height 39
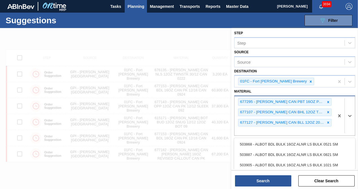
paste input "677507"
type input "6"
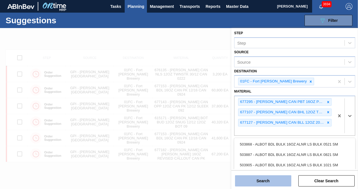
click at [256, 183] on button "Search" at bounding box center [263, 181] width 56 height 11
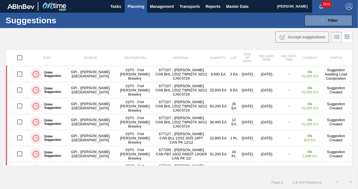
click at [242, 37] on div ".b{fill:var(--color-action-default)} Accept suggestions" at bounding box center [179, 36] width 358 height 16
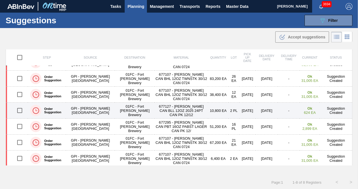
scroll to position [0, 0]
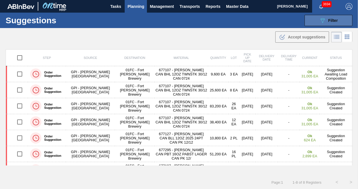
click at [313, 20] on button "089F7B8B-B2A5-4AFE-B5C0-19BA573D28AC Filter" at bounding box center [328, 20] width 48 height 11
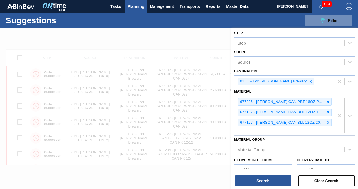
click at [265, 130] on div "677295 - CARR CAN PBT 16OZ PABST LAGER CAN PK 12/ 677107 - CARR CAN BHL 12OZ TW…" at bounding box center [284, 115] width 100 height 39
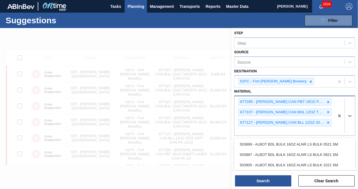
paste input "683776"
type input "683776"
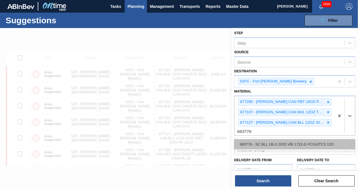
click at [258, 148] on div "683776 - SC BLL 18LS 2025 VBI 1722-G FCSUITCS 12O" at bounding box center [294, 144] width 121 height 10
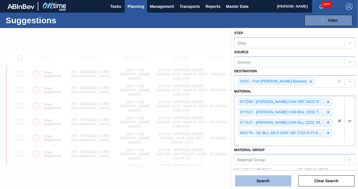
click at [259, 180] on button "Search" at bounding box center [263, 181] width 56 height 11
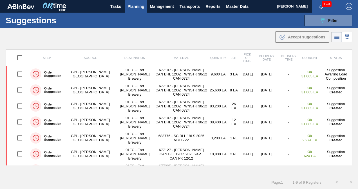
click at [166, 40] on div ".b{fill:var(--color-action-default)} Accept suggestions" at bounding box center [179, 36] width 358 height 16
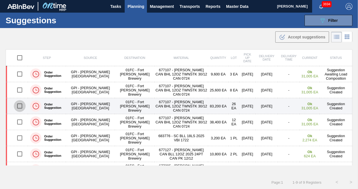
click at [20, 107] on input "checkbox" at bounding box center [20, 106] width 12 height 12
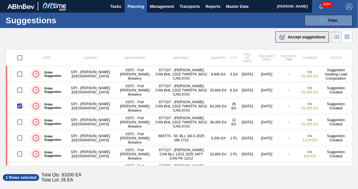
click at [309, 37] on span "Accept suggestions" at bounding box center [306, 37] width 37 height 4
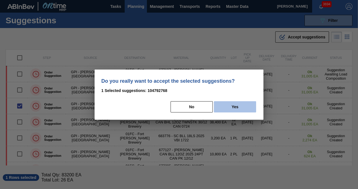
click at [228, 108] on button "Yes" at bounding box center [235, 106] width 42 height 11
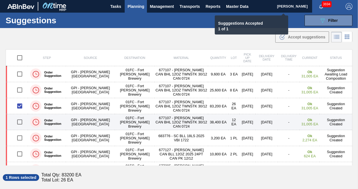
checkbox input "false"
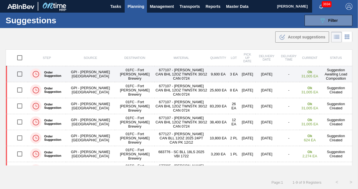
drag, startPoint x: 19, startPoint y: 75, endPoint x: 19, endPoint y: 80, distance: 4.8
click at [19, 75] on input "checkbox" at bounding box center [20, 74] width 12 height 12
checkbox input "true"
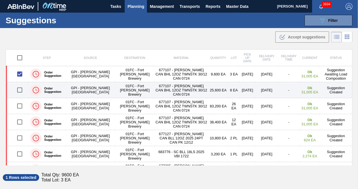
click at [17, 88] on input "checkbox" at bounding box center [20, 90] width 12 height 12
checkbox input "true"
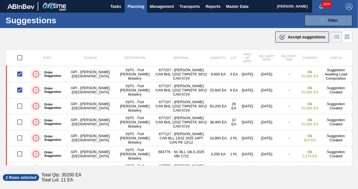
click at [297, 39] on div ".b{fill:var(--color-action-default)} Accept suggestions" at bounding box center [302, 37] width 46 height 7
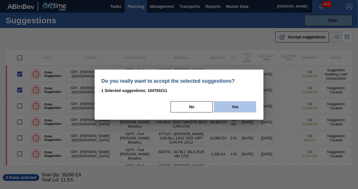
click at [232, 107] on button "Yes" at bounding box center [235, 106] width 42 height 11
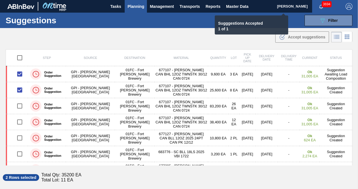
checkbox input "false"
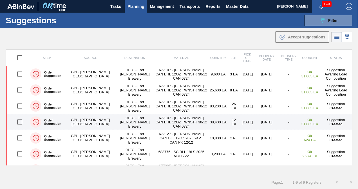
drag, startPoint x: 19, startPoint y: 121, endPoint x: 47, endPoint y: 126, distance: 28.6
click at [19, 121] on input "checkbox" at bounding box center [20, 122] width 12 height 12
checkbox input "true"
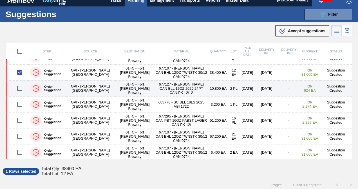
scroll to position [9, 0]
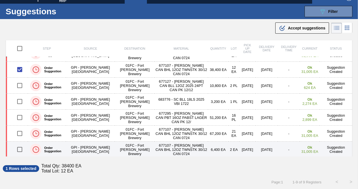
click at [19, 148] on input "checkbox" at bounding box center [20, 150] width 12 height 12
checkbox input "true"
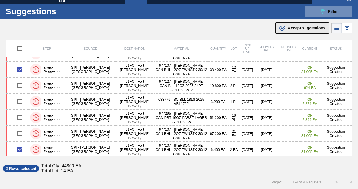
click at [293, 27] on span "Accept suggestions" at bounding box center [306, 28] width 37 height 4
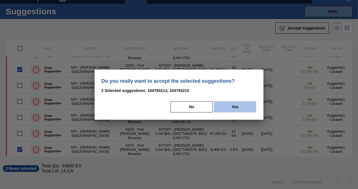
click at [231, 107] on button "Yes" at bounding box center [235, 106] width 42 height 11
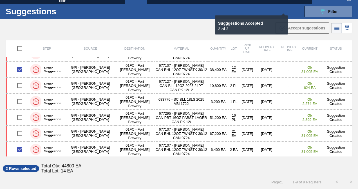
checkbox input "false"
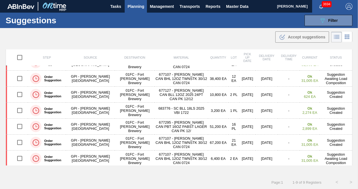
click at [186, 38] on div ".b{fill:var(--color-action-default)} Accept suggestions" at bounding box center [179, 36] width 358 height 16
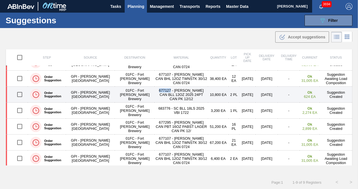
click at [19, 92] on input "checkbox" at bounding box center [20, 95] width 12 height 12
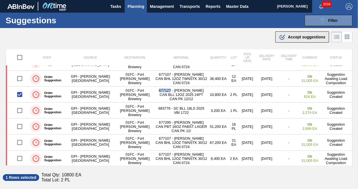
click at [298, 40] on div ".b{fill:var(--color-action-default)} Accept suggestions" at bounding box center [302, 37] width 46 height 7
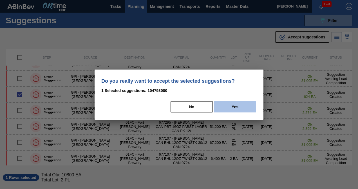
click at [226, 105] on button "Yes" at bounding box center [235, 106] width 42 height 11
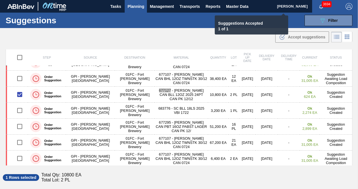
checkbox input "false"
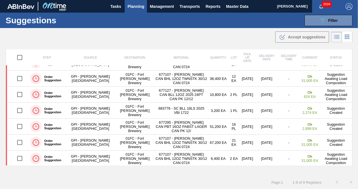
click at [171, 38] on div ".b{fill:var(--color-action-default)} Accept suggestions" at bounding box center [179, 36] width 358 height 16
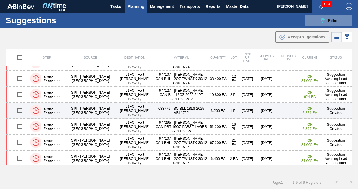
click at [19, 113] on input "checkbox" at bounding box center [20, 111] width 12 height 12
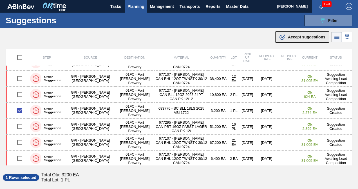
click at [300, 37] on span "Accept suggestions" at bounding box center [306, 37] width 37 height 4
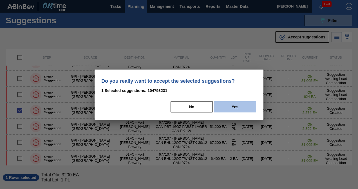
click at [239, 104] on button "Yes" at bounding box center [235, 106] width 42 height 11
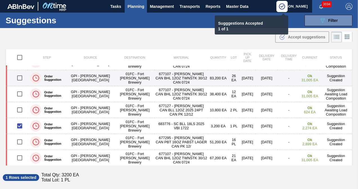
scroll to position [44, 0]
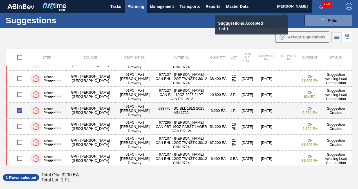
checkbox input "false"
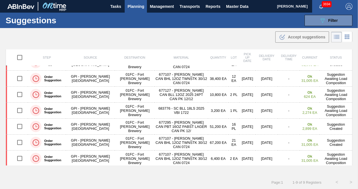
click at [135, 41] on div ".b{fill:var(--color-action-default)} Accept suggestions" at bounding box center [179, 36] width 358 height 16
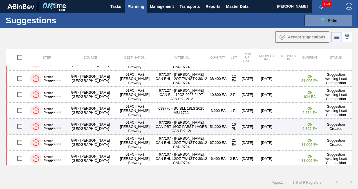
click at [21, 126] on input "checkbox" at bounding box center [20, 127] width 12 height 12
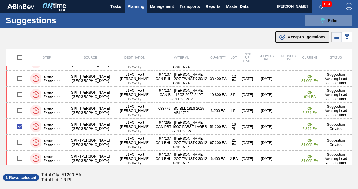
click at [305, 37] on span "Accept suggestions" at bounding box center [306, 37] width 37 height 4
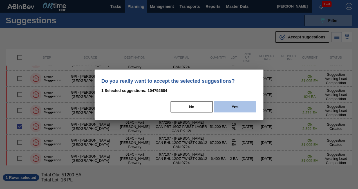
click at [239, 107] on button "Yes" at bounding box center [235, 106] width 42 height 11
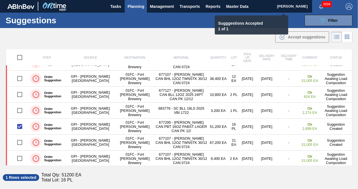
checkbox input "false"
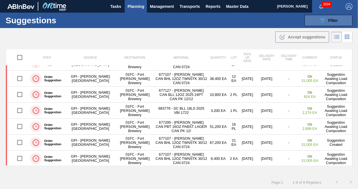
click at [324, 22] on icon "089F7B8B-B2A5-4AFE-B5C0-19BA573D28AC" at bounding box center [322, 20] width 7 height 7
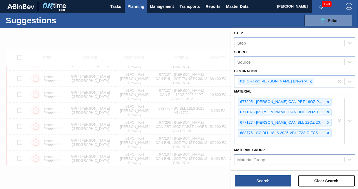
drag, startPoint x: 334, startPoint y: 116, endPoint x: 337, endPoint y: 118, distance: 3.5
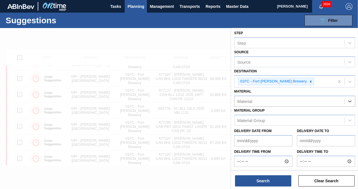
paste input "614952"
type input "614952"
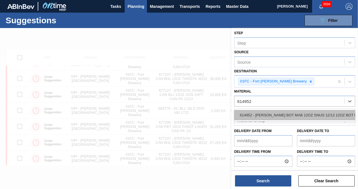
click at [307, 113] on div "614952 - [PERSON_NAME] BOT MAB 12OZ SNUG 12/12 12OZ BOT 05" at bounding box center [294, 115] width 121 height 10
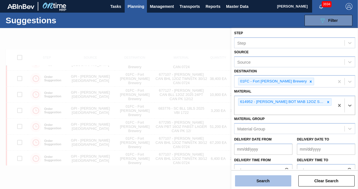
click at [269, 181] on button "Search" at bounding box center [263, 181] width 56 height 11
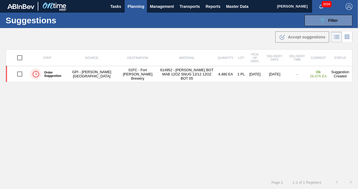
scroll to position [0, 0]
click at [320, 16] on button "089F7B8B-B2A5-4AFE-B5C0-19BA573D28AC Filter" at bounding box center [328, 20] width 48 height 11
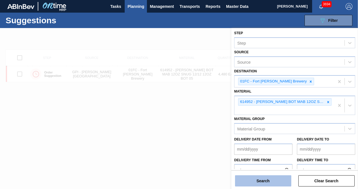
click at [257, 180] on button "Search" at bounding box center [263, 181] width 56 height 11
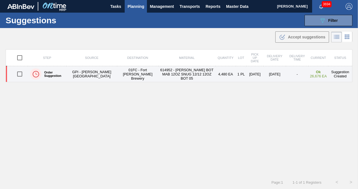
click at [20, 73] on input "checkbox" at bounding box center [20, 74] width 12 height 12
checkbox input "true"
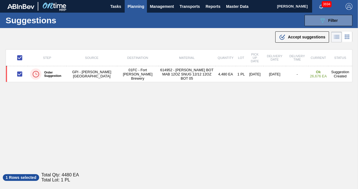
drag, startPoint x: 313, startPoint y: 35, endPoint x: 287, endPoint y: 40, distance: 26.2
click at [313, 35] on span "Accept suggestions" at bounding box center [306, 37] width 37 height 4
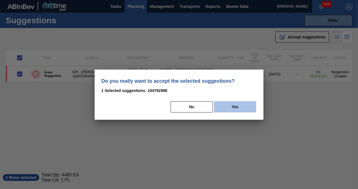
click at [239, 107] on button "Yes" at bounding box center [235, 106] width 42 height 11
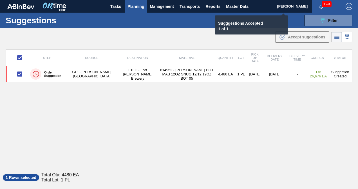
checkbox input "false"
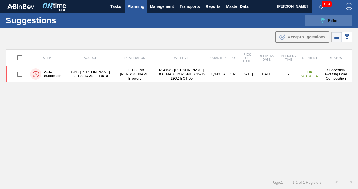
click at [323, 24] on button "089F7B8B-B2A5-4AFE-B5C0-19BA573D28AC Filter" at bounding box center [328, 20] width 48 height 11
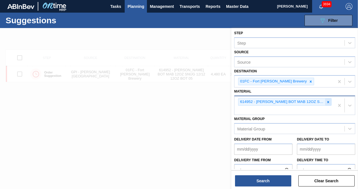
click at [326, 102] on icon at bounding box center [328, 102] width 4 height 4
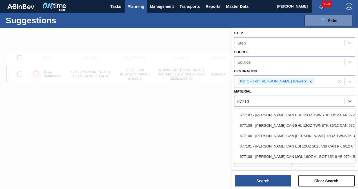
type input "677107"
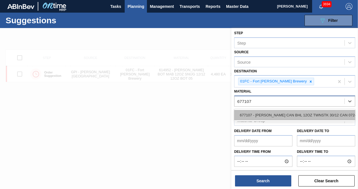
click at [322, 115] on div "677107 - [PERSON_NAME] CAN BHL 12OZ TWNSTK 30/12 CAN 0724" at bounding box center [294, 115] width 121 height 10
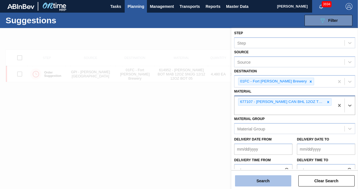
click at [263, 181] on button "Search" at bounding box center [263, 181] width 56 height 11
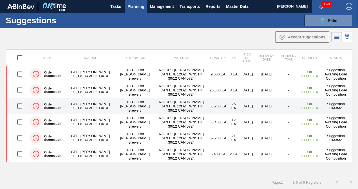
click at [19, 104] on input "checkbox" at bounding box center [20, 106] width 12 height 12
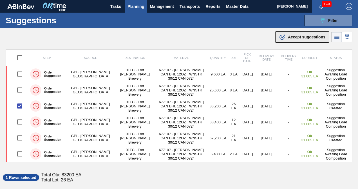
click at [286, 40] on div ".b{fill:var(--color-action-default)} Accept suggestions" at bounding box center [302, 37] width 46 height 7
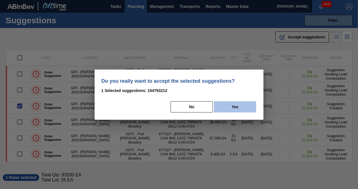
click at [241, 107] on button "Yes" at bounding box center [235, 106] width 42 height 11
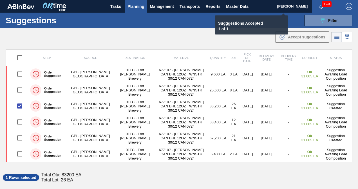
checkbox input "false"
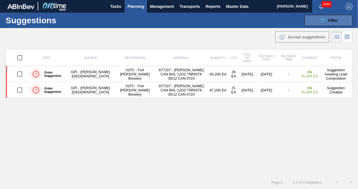
click at [319, 22] on icon "089F7B8B-B2A5-4AFE-B5C0-19BA573D28AC" at bounding box center [322, 20] width 7 height 7
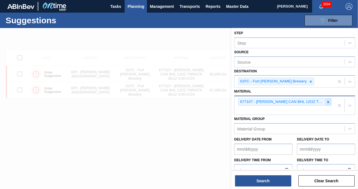
click at [327, 100] on icon at bounding box center [328, 102] width 4 height 4
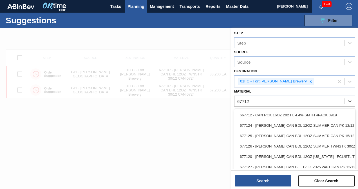
type input "677127"
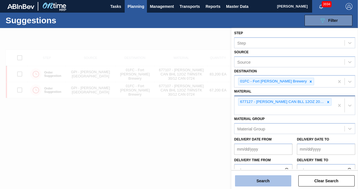
click at [267, 177] on button "Search" at bounding box center [263, 181] width 56 height 11
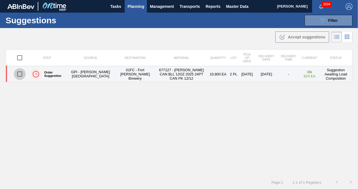
click at [17, 73] on input "checkbox" at bounding box center [20, 74] width 12 height 12
checkbox input "true"
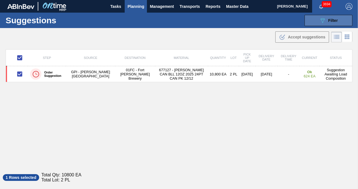
click at [330, 24] on button "089F7B8B-B2A5-4AFE-B5C0-19BA573D28AC Filter" at bounding box center [328, 20] width 48 height 11
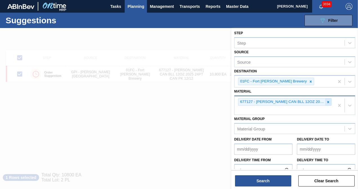
click at [327, 103] on icon at bounding box center [328, 102] width 4 height 4
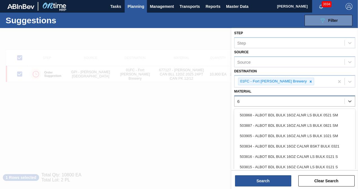
scroll to position [6, 0]
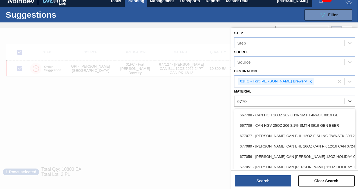
type input "677099"
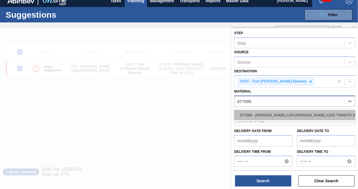
click at [307, 112] on div "677099 - CARR CAN BUD 12OZ TWNSTK 30/12 CAN 0724" at bounding box center [294, 115] width 121 height 10
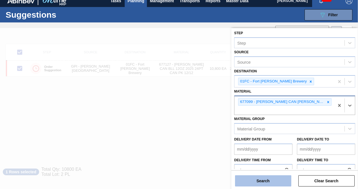
click at [268, 177] on button "Search" at bounding box center [263, 181] width 56 height 11
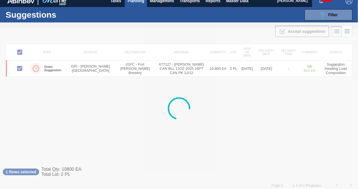
scroll to position [0, 0]
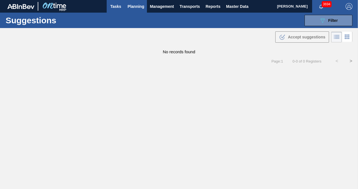
click at [116, 8] on span "Tasks" at bounding box center [115, 6] width 12 height 7
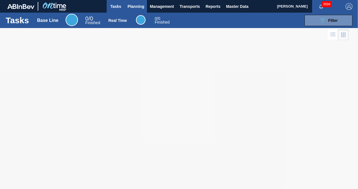
click at [128, 7] on span "Planning" at bounding box center [135, 6] width 17 height 7
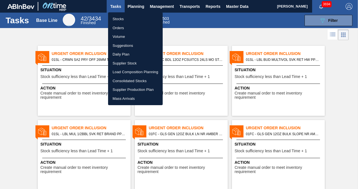
click at [121, 19] on li "Stocks" at bounding box center [135, 19] width 55 height 9
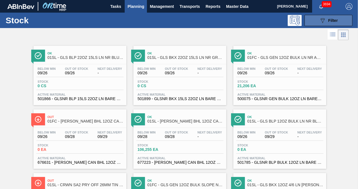
click at [322, 21] on icon "089F7B8B-B2A5-4AFE-B5C0-19BA573D28AC" at bounding box center [322, 20] width 7 height 7
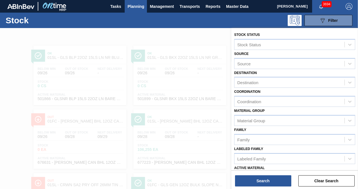
scroll to position [78, 0]
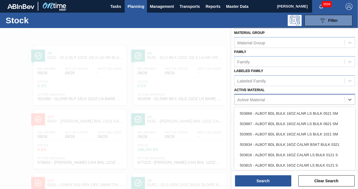
click at [278, 99] on div "Active Material" at bounding box center [289, 100] width 110 height 8
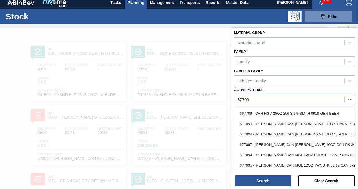
type Material "677099"
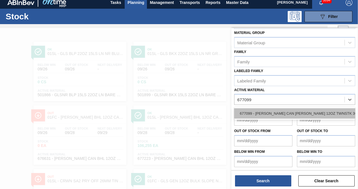
click at [278, 113] on div "677099 - CARR CAN BUD 12OZ TWNSTK 30/12 CAN 0724" at bounding box center [294, 113] width 121 height 10
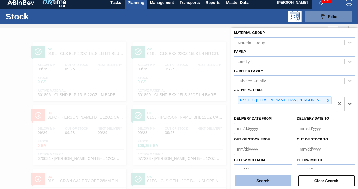
click at [269, 178] on button "Search" at bounding box center [263, 181] width 56 height 11
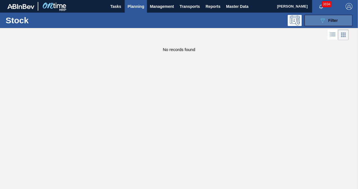
click at [316, 21] on button "089F7B8B-B2A5-4AFE-B5C0-19BA573D28AC Filter" at bounding box center [328, 20] width 48 height 11
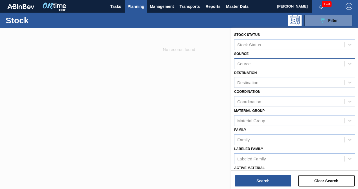
click at [277, 61] on div "Source" at bounding box center [289, 64] width 110 height 8
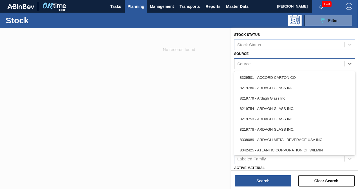
click at [277, 61] on div "Source" at bounding box center [289, 64] width 110 height 8
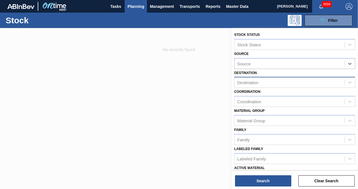
click at [271, 80] on div "Destination" at bounding box center [289, 83] width 110 height 8
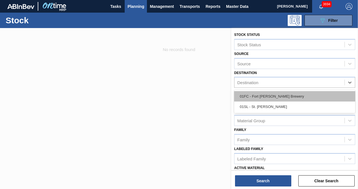
click at [272, 94] on div "01FC - Fort [PERSON_NAME] Brewery" at bounding box center [294, 96] width 121 height 10
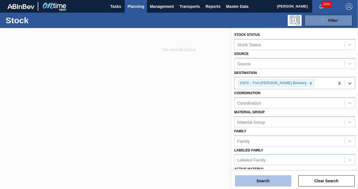
click at [270, 176] on button "Search" at bounding box center [263, 181] width 56 height 11
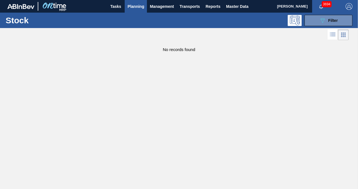
click at [338, 37] on li at bounding box center [343, 35] width 11 height 11
click at [336, 36] on icon at bounding box center [332, 34] width 7 height 7
click at [140, 7] on span "Planning" at bounding box center [135, 6] width 17 height 7
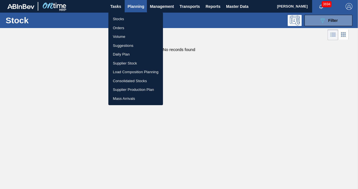
click at [234, 86] on div at bounding box center [179, 94] width 358 height 189
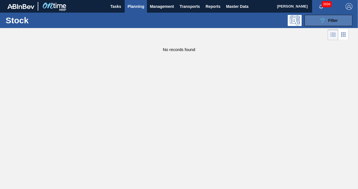
click at [314, 19] on button "089F7B8B-B2A5-4AFE-B5C0-19BA573D28AC Filter" at bounding box center [328, 20] width 48 height 11
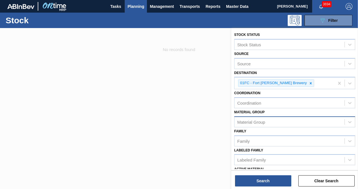
click at [275, 120] on div "Material Group" at bounding box center [289, 122] width 110 height 8
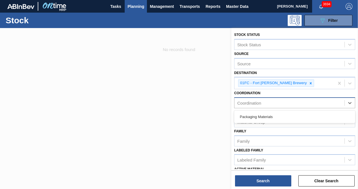
click at [270, 104] on div "Coordination" at bounding box center [289, 103] width 110 height 8
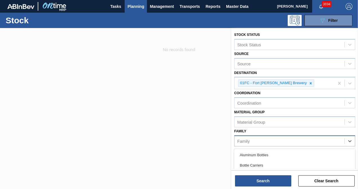
click at [266, 136] on div "Family" at bounding box center [294, 141] width 121 height 11
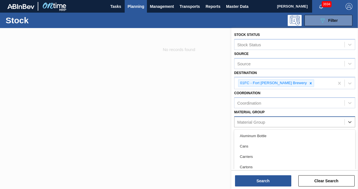
click at [259, 123] on div "Material Group" at bounding box center [251, 122] width 28 height 5
click at [188, 115] on div at bounding box center [179, 122] width 358 height 189
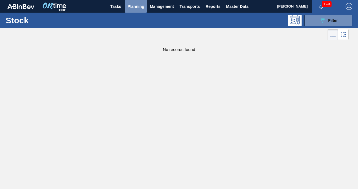
click at [126, 5] on button "Planning" at bounding box center [136, 6] width 22 height 13
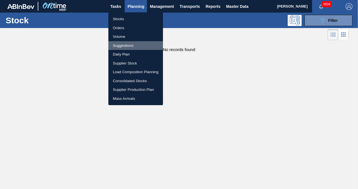
click at [119, 45] on li "Suggestions" at bounding box center [135, 45] width 55 height 9
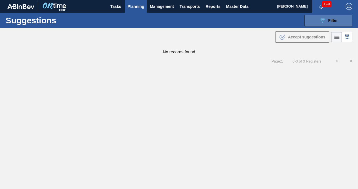
click at [325, 24] on button "089F7B8B-B2A5-4AFE-B5C0-19BA573D28AC Filter" at bounding box center [328, 20] width 48 height 11
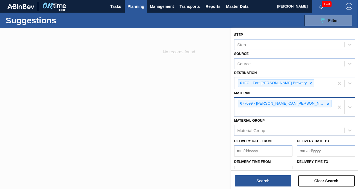
click at [332, 105] on div "677099 - CARR CAN BUD 12OZ TWNSTK 30/12 CAN 0724" at bounding box center [284, 107] width 100 height 19
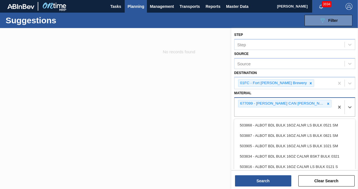
click at [322, 105] on div "677099 - CARR CAN BUD 12OZ TWNSTK 30/12 CAN 0724" at bounding box center [281, 103] width 87 height 7
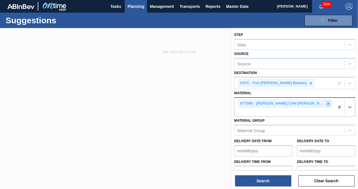
click at [327, 103] on icon at bounding box center [328, 104] width 2 height 2
paste input "683481"
type input "683481"
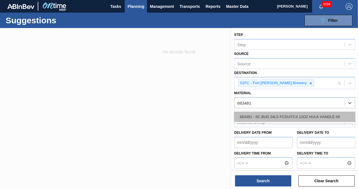
click at [293, 116] on div "683481 - SC BUD 24LS FCSUITCS 12OZ HULK HANDLE 09" at bounding box center [294, 117] width 121 height 10
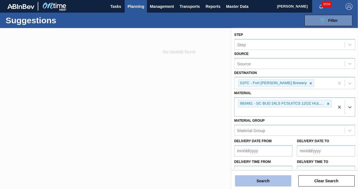
click at [263, 182] on button "Search" at bounding box center [263, 181] width 56 height 11
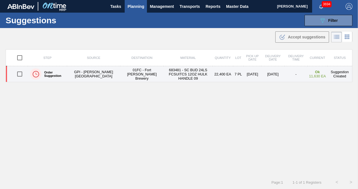
click at [20, 76] on input "checkbox" at bounding box center [20, 74] width 12 height 12
checkbox input "true"
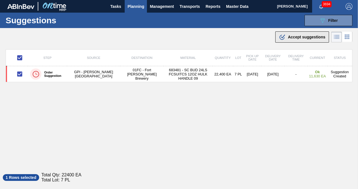
click at [290, 40] on div ".b{fill:var(--color-action-default)} Accept suggestions" at bounding box center [302, 37] width 46 height 7
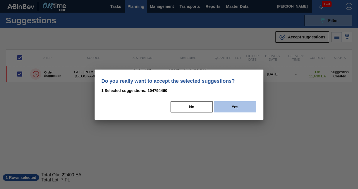
click at [237, 108] on button "Yes" at bounding box center [235, 106] width 42 height 11
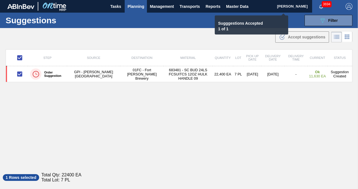
checkbox input "false"
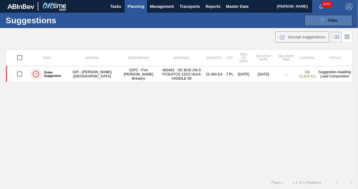
click at [319, 22] on icon "089F7B8B-B2A5-4AFE-B5C0-19BA573D28AC" at bounding box center [322, 20] width 7 height 7
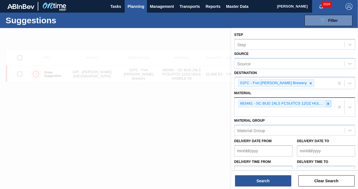
click at [326, 103] on icon at bounding box center [328, 104] width 4 height 4
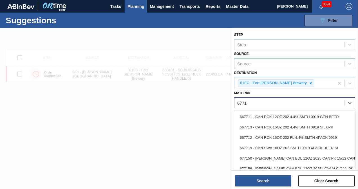
type input "677143"
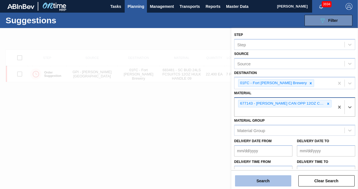
click at [277, 178] on button "Search" at bounding box center [263, 181] width 56 height 11
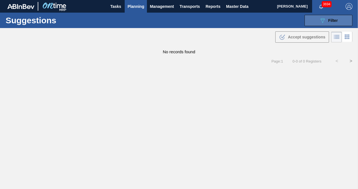
click at [326, 26] on button "089F7B8B-B2A5-4AFE-B5C0-19BA573D28AC Filter" at bounding box center [328, 20] width 48 height 11
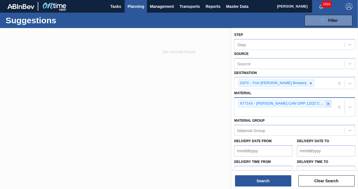
click at [326, 104] on icon at bounding box center [328, 104] width 4 height 4
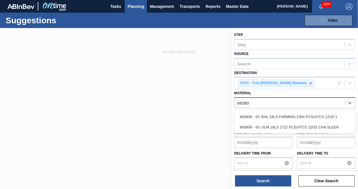
type input "683809"
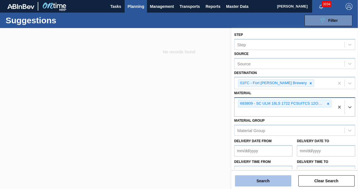
click at [270, 182] on button "Search" at bounding box center [263, 181] width 56 height 11
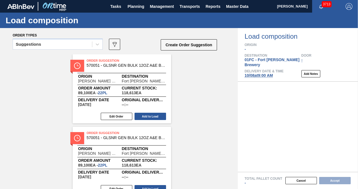
click at [38, 97] on div "Order Suggestion 570051 - GLSNR GEN BULK 12OZ A&E BARE LS BULK 109 Origin OWENS…" at bounding box center [118, 126] width 237 height 142
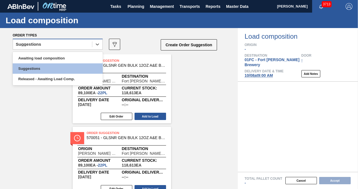
click at [28, 45] on div "Suggestions" at bounding box center [28, 44] width 25 height 4
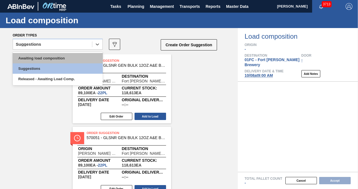
click at [30, 57] on div "Awaiting load composition" at bounding box center [58, 58] width 90 height 10
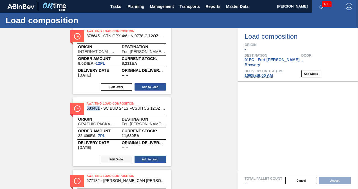
click at [105, 158] on button "Edit Order" at bounding box center [116, 159] width 31 height 7
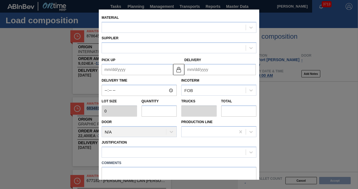
type input "3,200"
type input "7"
type input "0.269"
type input "22,400"
type up "[DATE]"
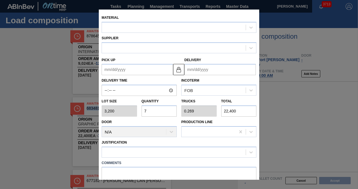
type input "[DATE]"
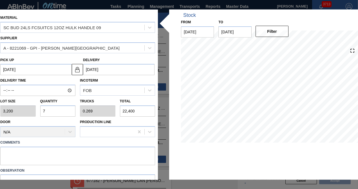
click at [56, 112] on input "7" at bounding box center [57, 111] width 35 height 11
type input "0"
type input "4"
type input "0.154"
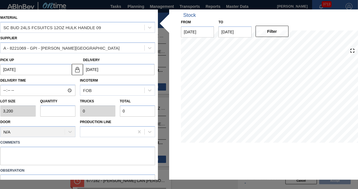
type input "12,800"
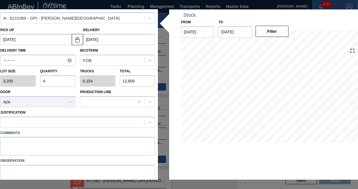
scroll to position [50, 0]
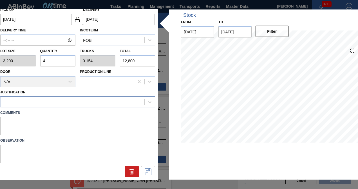
type input "4"
click at [55, 101] on div at bounding box center [73, 102] width 144 height 8
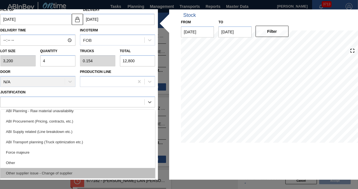
scroll to position [84, 0]
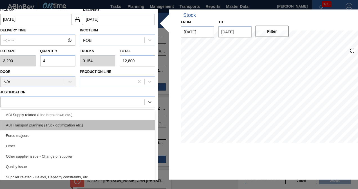
click at [60, 127] on div "ABI Transport planning (Truck optimization etc.)" at bounding box center [77, 125] width 155 height 10
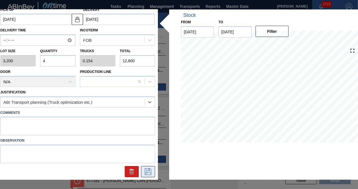
click at [148, 173] on icon at bounding box center [147, 172] width 9 height 7
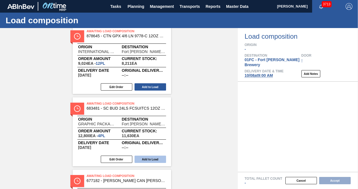
click at [148, 158] on button "Add to Load" at bounding box center [149, 159] width 31 height 7
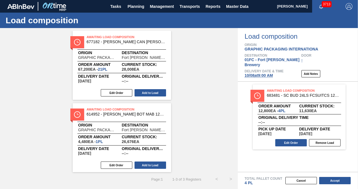
scroll to position [24, 0]
click at [206, 111] on div "Awaiting Load Composition 677182 - CARR CAN BUD 16OZ REVISED CALLOUT CAN PK Ori…" at bounding box center [118, 102] width 237 height 142
click at [150, 88] on div "Awaiting Load Composition 677182 - CARR CAN BUD 16OZ REVISED CALLOUT CAN PK Ori…" at bounding box center [122, 65] width 98 height 69
click at [150, 92] on button "Add to Load" at bounding box center [149, 92] width 31 height 7
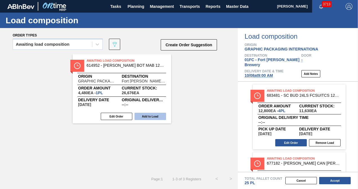
click at [152, 116] on button "Add to Load" at bounding box center [149, 116] width 31 height 7
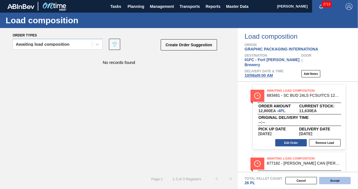
click at [333, 181] on button "Accept" at bounding box center [334, 180] width 31 height 7
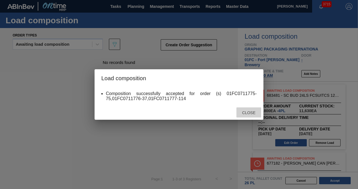
click at [248, 117] on div "Close" at bounding box center [248, 113] width 25 height 10
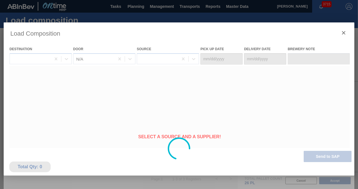
type Date "10/05/2025"
type Date "[DATE]"
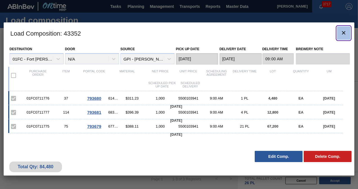
click at [344, 33] on icon "botão de ícone" at bounding box center [343, 33] width 7 height 7
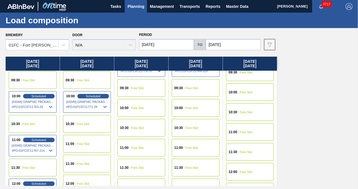
scroll to position [253, 0]
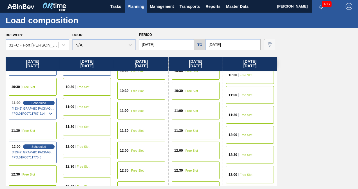
click at [194, 109] on span "Free Slot" at bounding box center [191, 110] width 13 height 3
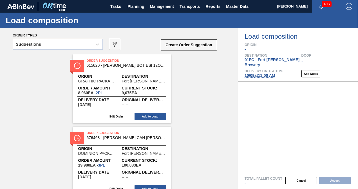
click at [72, 50] on div "Suggestions" at bounding box center [58, 46] width 90 height 15
click at [29, 49] on div "Suggestions" at bounding box center [58, 44] width 90 height 11
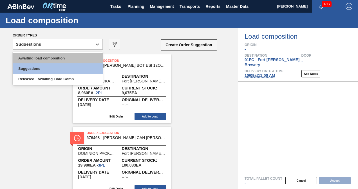
click at [32, 60] on div "Awaiting load composition" at bounding box center [58, 58] width 90 height 10
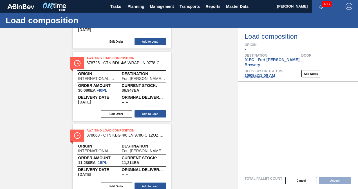
scroll to position [459, 0]
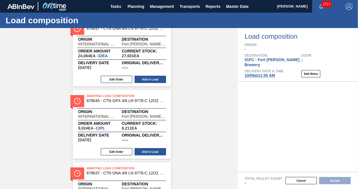
scroll to position [9, 0]
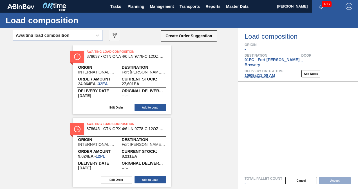
click at [127, 106] on button "Edit Order" at bounding box center [116, 107] width 31 height 7
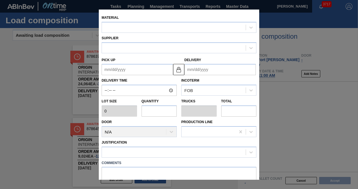
type input "752"
type input "32"
type input "0.667"
type input "24,064"
type up "11/27/2025"
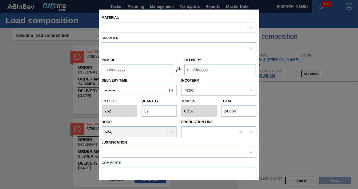
type input "[DATE]"
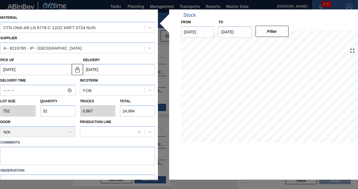
click at [162, 160] on div "Material CTN ONA 4/6 LN 9778-C 12OZ KRFT 0724 NUN Supplier A - 8219785 - IP - W…" at bounding box center [178, 95] width 363 height 171
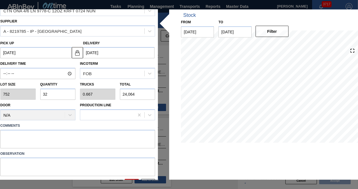
scroll to position [30, 0]
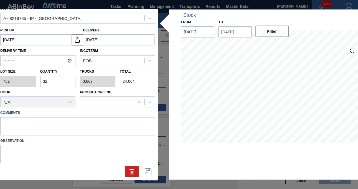
click at [166, 159] on div "Material CTN ONA 4/6 LN 9778-C 12OZ KRFT 0724 NUN Supplier A - 8219785 - IP - W…" at bounding box center [178, 95] width 363 height 171
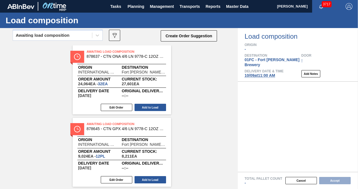
scroll to position [37, 0]
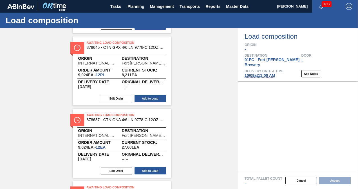
scroll to position [92, 0]
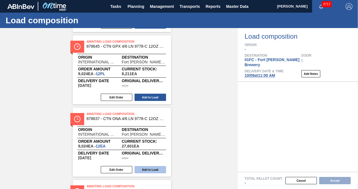
click at [147, 169] on button "Add to Load" at bounding box center [149, 169] width 31 height 7
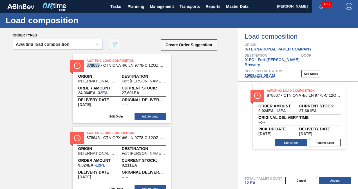
scroll to position [28, 0]
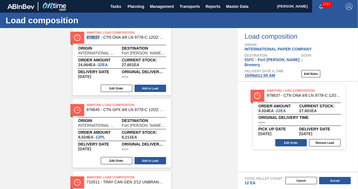
click at [142, 157] on div "Edit Order Add to Load" at bounding box center [120, 161] width 94 height 8
click at [142, 160] on button "Add to Load" at bounding box center [149, 160] width 31 height 7
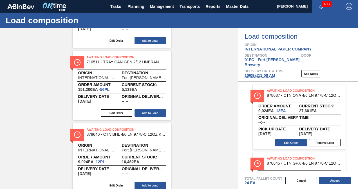
scroll to position [56, 0]
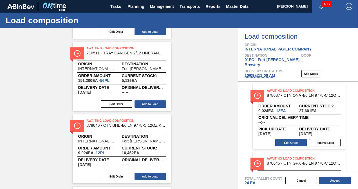
scroll to position [112, 0]
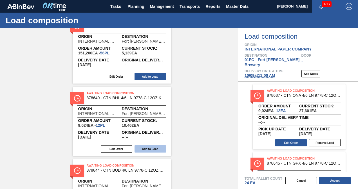
click at [153, 147] on button "Add to Load" at bounding box center [149, 149] width 31 height 7
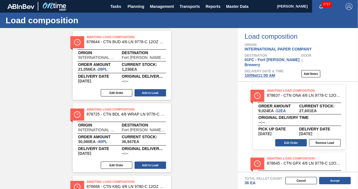
drag, startPoint x: 216, startPoint y: 120, endPoint x: 180, endPoint y: 109, distance: 37.4
click at [216, 120] on div "Awaiting Load Composition 878637 - CTN ONA 4/6 LN 9778-C 12OZ KRFT 0724 NUN Ori…" at bounding box center [118, 65] width 237 height 359
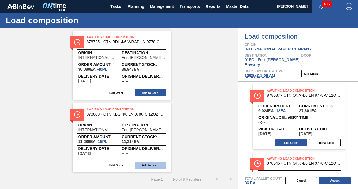
click at [153, 164] on button "Add to Load" at bounding box center [149, 165] width 31 height 7
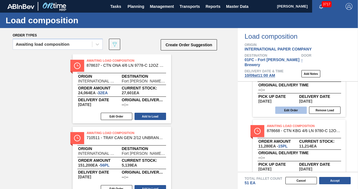
scroll to position [180, 0]
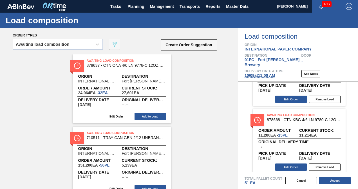
click at [267, 73] on span "10/09 at 11:00 AM" at bounding box center [259, 75] width 30 height 4
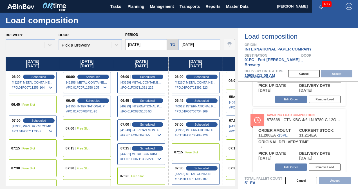
click at [145, 43] on input "[DATE]" at bounding box center [146, 44] width 42 height 11
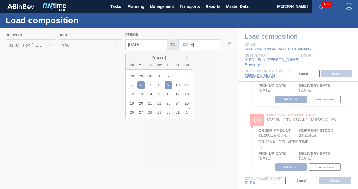
type input "[DATE]"
type input "10/16/2025"
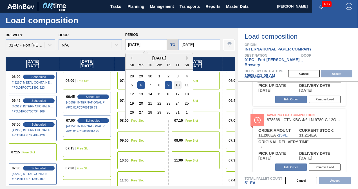
click at [176, 85] on div "10" at bounding box center [177, 86] width 8 height 8
type input "[DATE]"
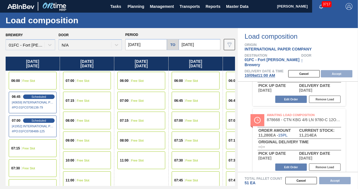
scroll to position [112, 0]
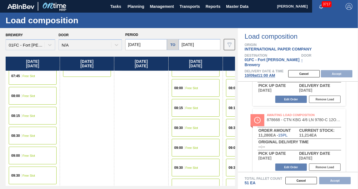
click at [26, 99] on div "08:00 Free Slot" at bounding box center [33, 96] width 48 height 18
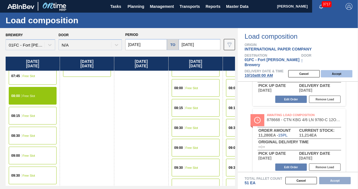
click at [331, 70] on button "Accept" at bounding box center [335, 73] width 31 height 7
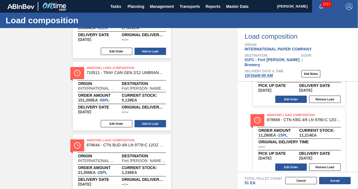
scroll to position [28, 0]
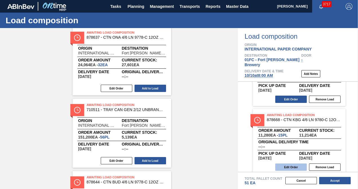
click at [290, 164] on button "Edit Order" at bounding box center [290, 167] width 31 height 7
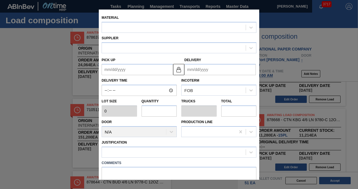
type input "752"
type input "15"
type input "0.312"
type input "11,280"
type up "[DATE]"
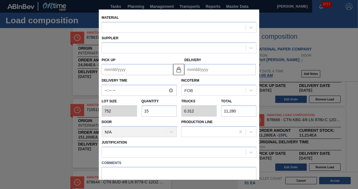
type input "[DATE]"
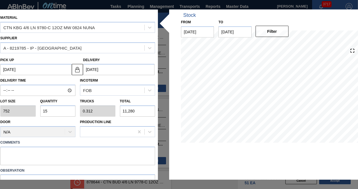
click at [65, 110] on input "15" at bounding box center [57, 111] width 35 height 11
type input "1"
type input "0.021"
type input "752"
type input "16"
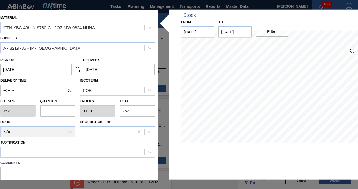
type input "0.333"
type input "12,032"
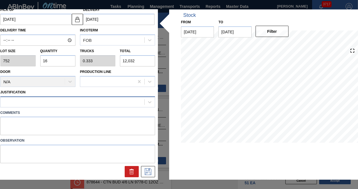
type input "16"
click at [67, 103] on div at bounding box center [73, 102] width 144 height 8
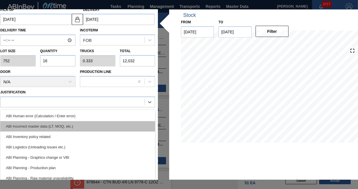
scroll to position [56, 0]
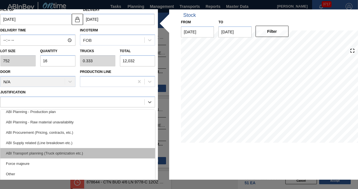
click at [67, 151] on div "ABI Transport planning (Truck optimization etc.)" at bounding box center [77, 153] width 155 height 10
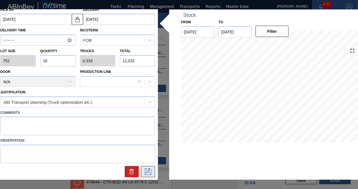
click at [142, 173] on button at bounding box center [148, 171] width 14 height 11
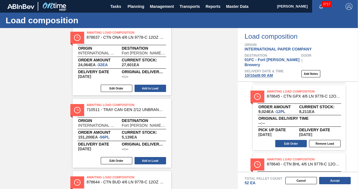
scroll to position [0, 0]
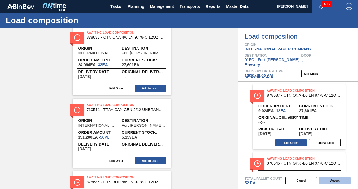
click at [337, 180] on button "Accept" at bounding box center [334, 180] width 31 height 7
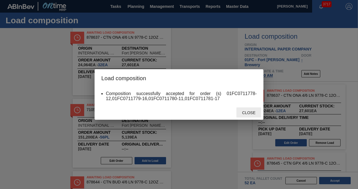
click at [249, 110] on div "Close" at bounding box center [248, 113] width 25 height 10
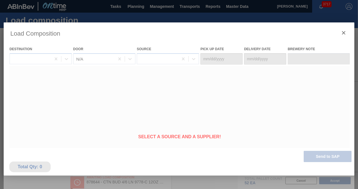
type Date "[DATE]"
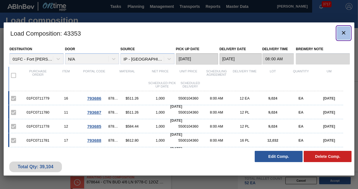
click at [340, 32] on icon "botão de ícone" at bounding box center [343, 33] width 7 height 7
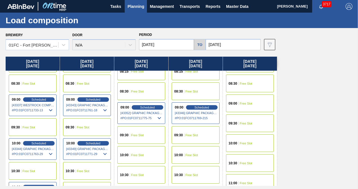
scroll to position [197, 0]
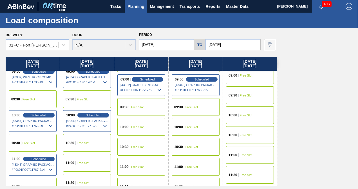
click at [243, 114] on span "Free Slot" at bounding box center [245, 115] width 13 height 3
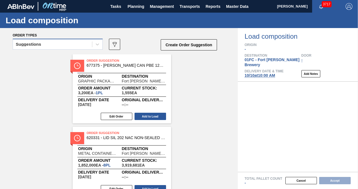
drag, startPoint x: 42, startPoint y: 43, endPoint x: 38, endPoint y: 51, distance: 9.4
click at [42, 43] on div "Suggestions" at bounding box center [52, 44] width 79 height 8
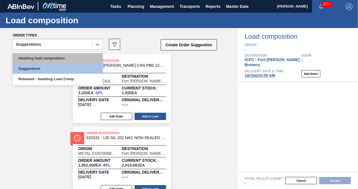
click at [37, 58] on div "Awaiting load composition" at bounding box center [58, 58] width 90 height 10
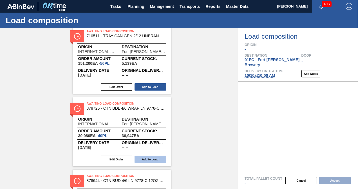
click at [151, 157] on button "Add to Load" at bounding box center [149, 159] width 31 height 7
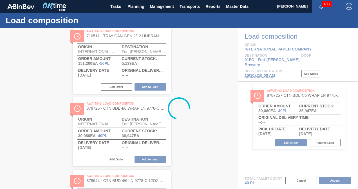
scroll to position [96, 0]
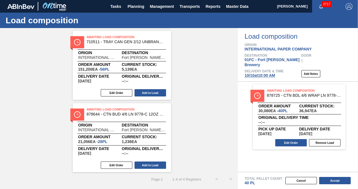
click at [34, 106] on div "Awaiting Load Composition 878637 - CTN ONA 4/6 LN 9778-C 12OZ KRFT 0724 NUN Ori…" at bounding box center [118, 65] width 237 height 214
click at [154, 166] on button "Add to Load" at bounding box center [149, 165] width 31 height 7
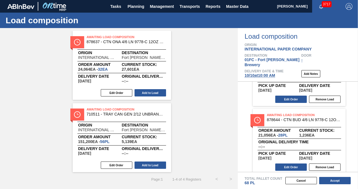
scroll to position [0, 0]
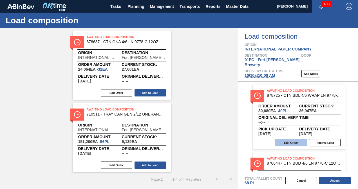
click at [295, 139] on button "Edit Order" at bounding box center [290, 142] width 31 height 7
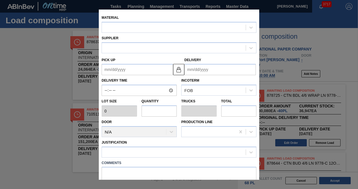
type input "752"
type input "40"
type input "0.833"
type input "30,080"
type up "10/15/2025"
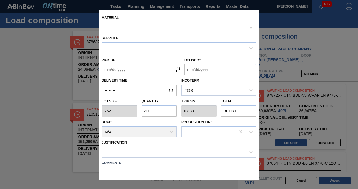
type input "10/16/2025"
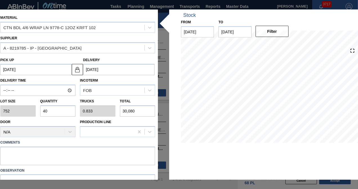
click at [56, 111] on input "40" at bounding box center [57, 111] width 35 height 11
type input "4"
type input "0.083"
type input "3,008"
type input "0"
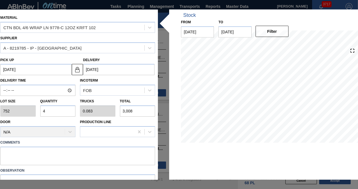
type input "0"
type input "3"
type input "0.063"
type input "2,256"
type input "30"
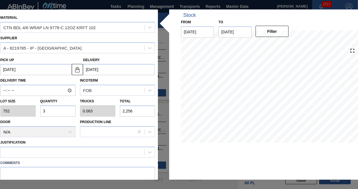
type input "0.625"
type input "22,560"
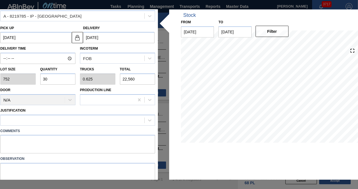
scroll to position [50, 0]
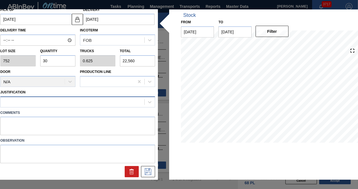
type input "30"
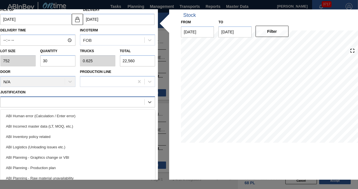
click at [62, 102] on div at bounding box center [73, 102] width 144 height 8
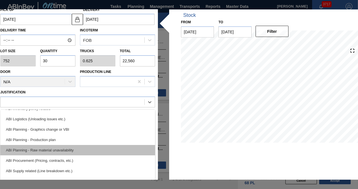
scroll to position [84, 0]
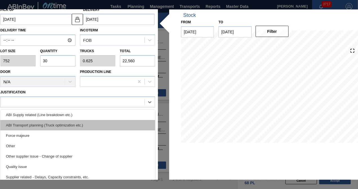
click at [69, 125] on div "ABI Transport planning (Truck optimization etc.)" at bounding box center [77, 125] width 155 height 10
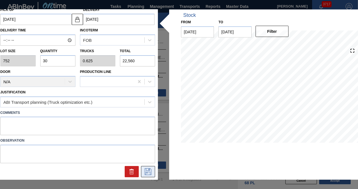
click at [151, 171] on icon at bounding box center [147, 172] width 9 height 7
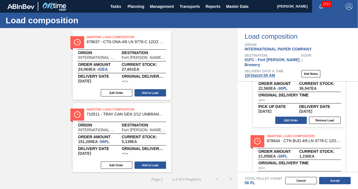
scroll to position [44, 0]
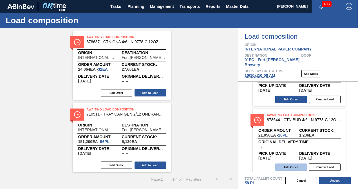
click at [290, 164] on button "Edit Order" at bounding box center [290, 167] width 31 height 7
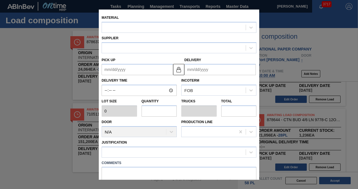
type input "752"
type input "28"
type input "0.583"
type input "21,056"
type up "10/15/2025"
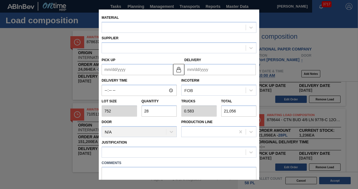
type input "10/16/2025"
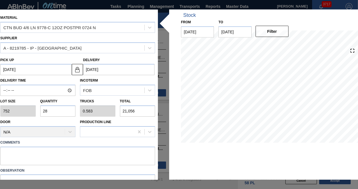
click at [56, 109] on input "28" at bounding box center [57, 111] width 35 height 11
type input "2"
type input "0.042"
type input "1,504"
type input "22"
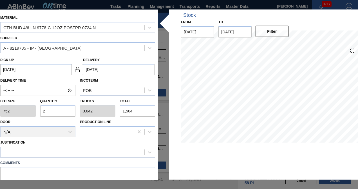
type input "0.458"
type input "16,544"
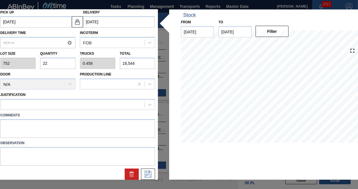
scroll to position [50, 0]
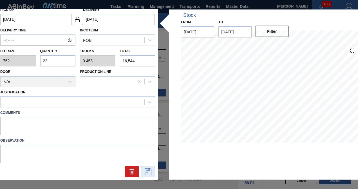
type input "22"
click at [149, 173] on icon at bounding box center [147, 172] width 9 height 7
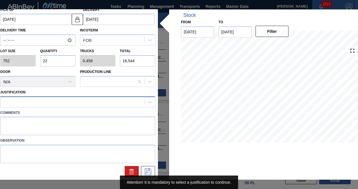
click at [65, 102] on div at bounding box center [73, 102] width 144 height 8
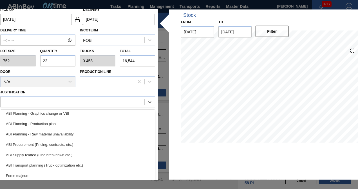
scroll to position [56, 0]
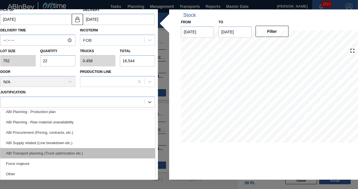
click at [70, 151] on div "ABI Transport planning (Truck optimization etc.)" at bounding box center [77, 153] width 155 height 10
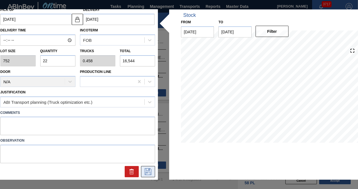
click at [149, 170] on icon at bounding box center [147, 172] width 9 height 7
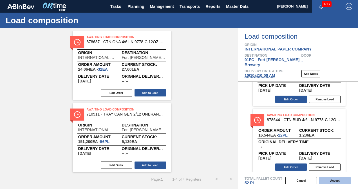
click at [334, 181] on button "Accept" at bounding box center [334, 180] width 31 height 7
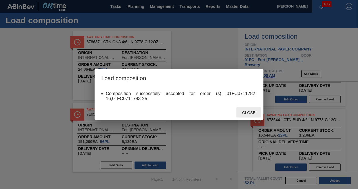
click at [253, 114] on span "Close" at bounding box center [248, 113] width 22 height 4
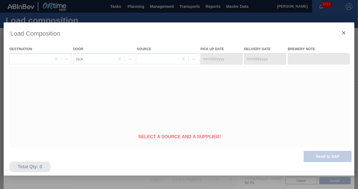
type Date "[DATE]"
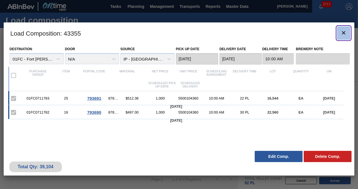
click at [345, 32] on icon "botão de ícone" at bounding box center [343, 33] width 7 height 7
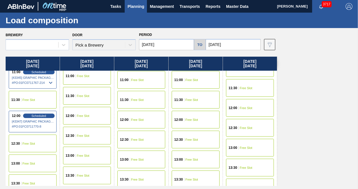
scroll to position [310, 0]
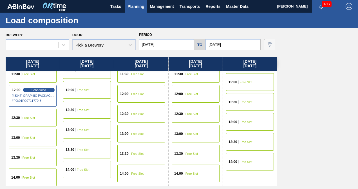
click at [177, 46] on input "[DATE]" at bounding box center [166, 44] width 55 height 11
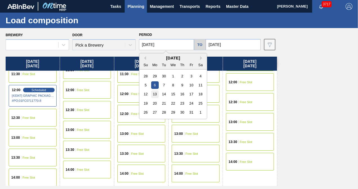
click at [156, 96] on div "13" at bounding box center [155, 95] width 8 height 8
type input "10/13/2025"
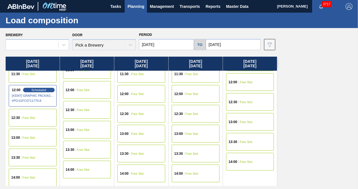
click at [224, 47] on input "[DATE]" at bounding box center [232, 44] width 55 height 11
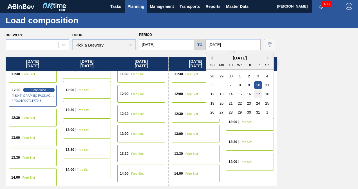
click at [259, 94] on div "17" at bounding box center [258, 95] width 8 height 8
type input "10/17/2025"
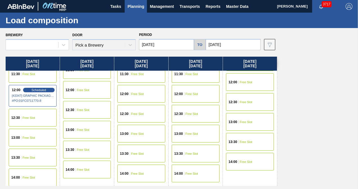
type input "[DATE]"
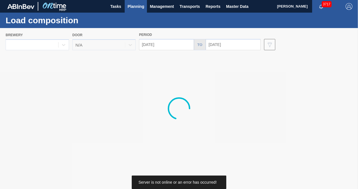
click at [171, 44] on div at bounding box center [179, 108] width 358 height 161
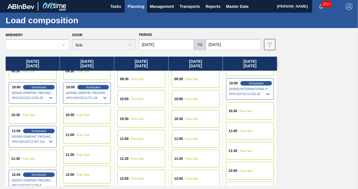
scroll to position [253, 0]
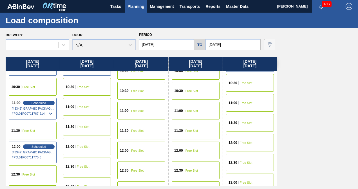
click at [257, 138] on div "12:00 Free Slot" at bounding box center [250, 143] width 48 height 18
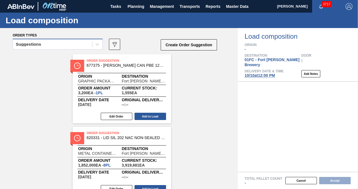
click at [60, 41] on div "Suggestions" at bounding box center [52, 44] width 79 height 8
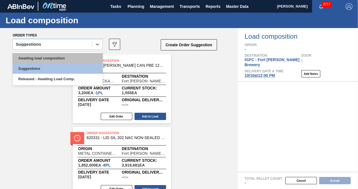
click at [37, 59] on div "Awaiting load composition" at bounding box center [58, 58] width 90 height 10
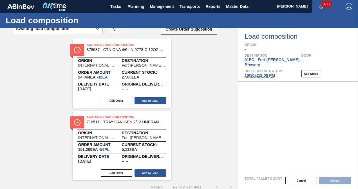
scroll to position [24, 0]
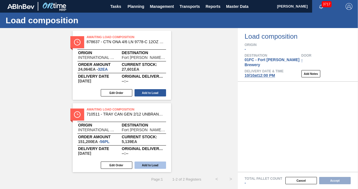
click at [150, 165] on button "Add to Load" at bounding box center [149, 165] width 31 height 7
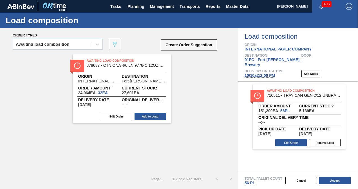
scroll to position [0, 0]
click at [345, 178] on button "Accept" at bounding box center [334, 180] width 31 height 7
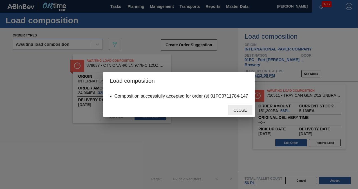
click at [244, 108] on div "Close" at bounding box center [239, 110] width 25 height 10
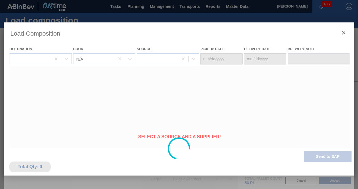
type Date "[DATE]"
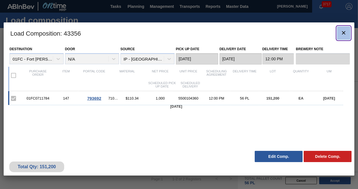
click at [346, 34] on icon "botão de ícone" at bounding box center [343, 33] width 7 height 7
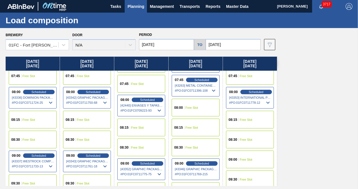
scroll to position [197, 0]
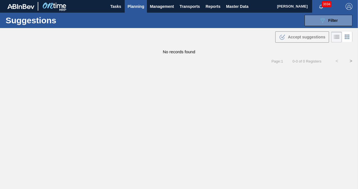
click at [238, 48] on div "No records found" at bounding box center [179, 49] width 358 height 10
click at [323, 24] on button "089F7B8B-B2A5-4AFE-B5C0-19BA573D28AC Filter" at bounding box center [328, 20] width 48 height 11
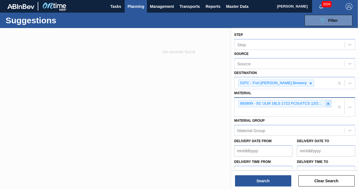
click at [326, 102] on icon at bounding box center [328, 104] width 4 height 4
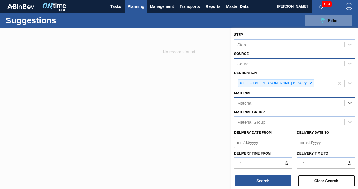
click at [289, 66] on div "Source" at bounding box center [289, 64] width 110 height 8
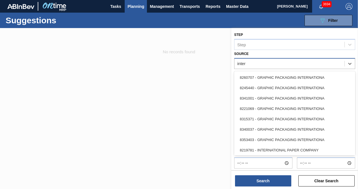
type input "intern"
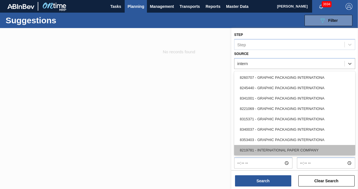
scroll to position [22, 0]
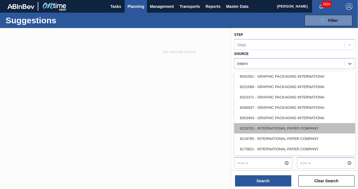
click at [281, 128] on div "8219781 - INTERNATIONAL PAPER COMPANY" at bounding box center [294, 128] width 121 height 10
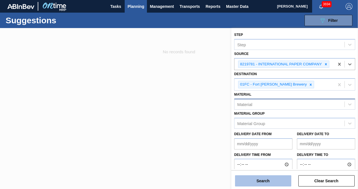
click at [271, 180] on button "Search" at bounding box center [263, 181] width 56 height 11
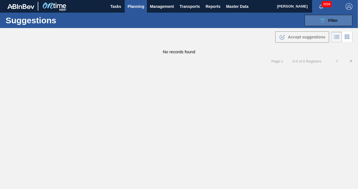
click at [322, 25] on button "089F7B8B-B2A5-4AFE-B5C0-19BA573D28AC Filter" at bounding box center [328, 20] width 48 height 11
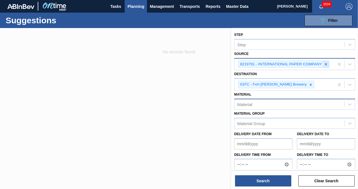
click at [325, 64] on icon at bounding box center [325, 64] width 2 height 2
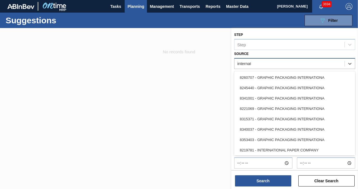
type input "internation"
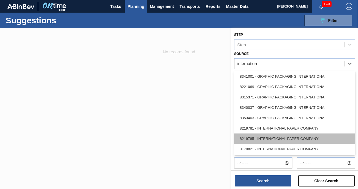
click at [292, 138] on div "8219785 - INTERNATIONAL PAPER COMPANY" at bounding box center [294, 139] width 121 height 10
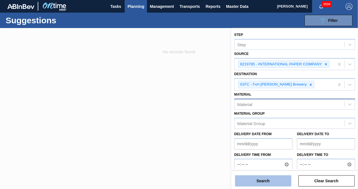
click at [265, 178] on button "Search" at bounding box center [263, 181] width 56 height 11
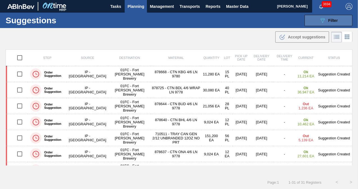
click at [316, 25] on button "089F7B8B-B2A5-4AFE-B5C0-19BA573D28AC Filter" at bounding box center [328, 20] width 48 height 11
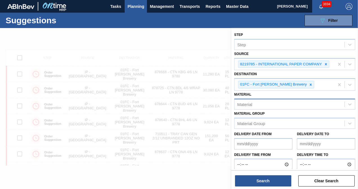
click at [181, 39] on div at bounding box center [179, 122] width 358 height 189
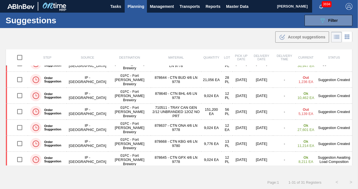
scroll to position [0, 0]
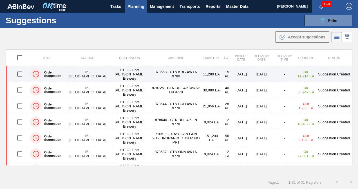
drag, startPoint x: 19, startPoint y: 73, endPoint x: 135, endPoint y: 72, distance: 116.4
click at [19, 73] on input "checkbox" at bounding box center [20, 74] width 12 height 12
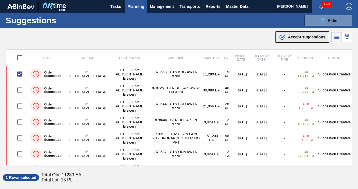
click at [306, 40] on div ".b{fill:var(--color-action-default)} Accept suggestions" at bounding box center [302, 37] width 46 height 7
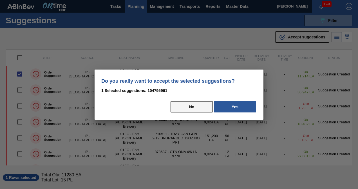
click at [189, 104] on button "No" at bounding box center [191, 106] width 42 height 11
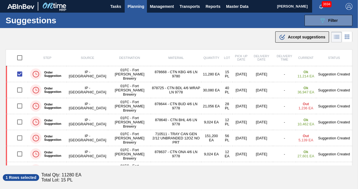
click at [290, 35] on span "Accept suggestions" at bounding box center [306, 37] width 37 height 4
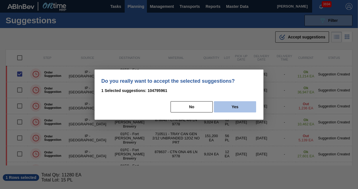
click at [224, 105] on button "Yes" at bounding box center [235, 106] width 42 height 11
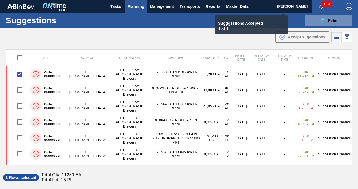
checkbox input "false"
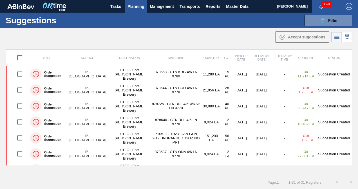
click at [159, 40] on div ".b{fill:var(--color-action-default)} Accept suggestions" at bounding box center [179, 36] width 358 height 16
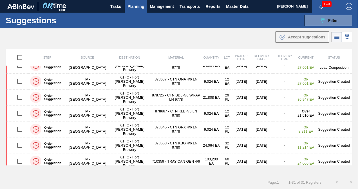
scroll to position [225, 0]
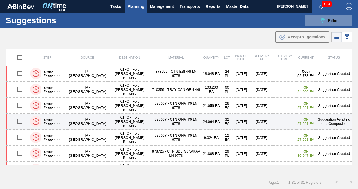
click at [20, 118] on input "checkbox" at bounding box center [20, 122] width 12 height 12
checkbox input "true"
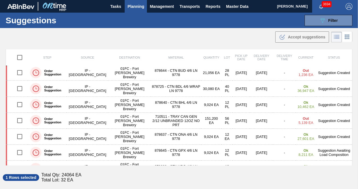
scroll to position [0, 0]
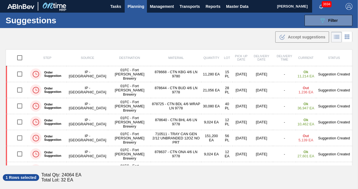
click at [145, 26] on div "Suggestions 089F7B8B-B2A5-4AFE-B5C0-19BA573D28AC Filter Step Step Source 821978…" at bounding box center [179, 20] width 358 height 15
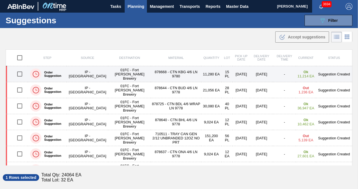
click at [22, 74] on input "checkbox" at bounding box center [20, 74] width 12 height 12
checkbox input "true"
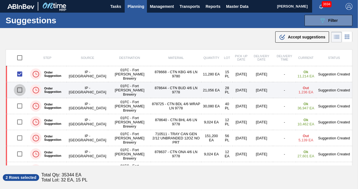
click at [21, 91] on input "checkbox" at bounding box center [20, 90] width 12 height 12
checkbox input "true"
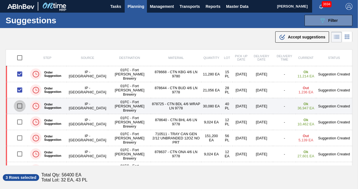
click at [19, 107] on input "checkbox" at bounding box center [20, 106] width 12 height 12
checkbox input "true"
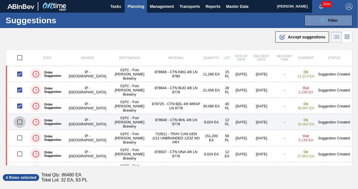
click at [17, 120] on input "checkbox" at bounding box center [20, 122] width 12 height 12
checkbox input "true"
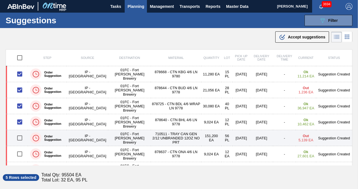
click at [19, 136] on input "checkbox" at bounding box center [20, 138] width 12 height 12
checkbox input "true"
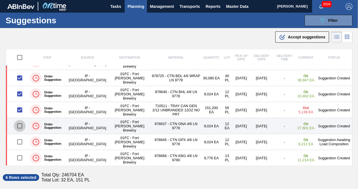
click at [22, 125] on input "checkbox" at bounding box center [20, 126] width 12 height 12
checkbox input "true"
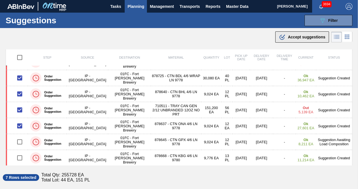
click at [289, 38] on span "Accept suggestions" at bounding box center [306, 37] width 37 height 4
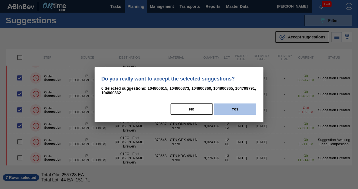
click at [231, 108] on button "Yes" at bounding box center [235, 109] width 42 height 11
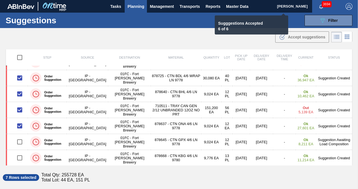
checkbox input "false"
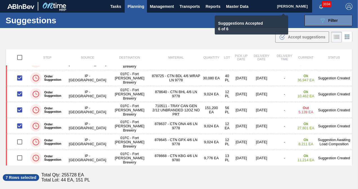
checkbox input "false"
